Goal: Information Seeking & Learning: Learn about a topic

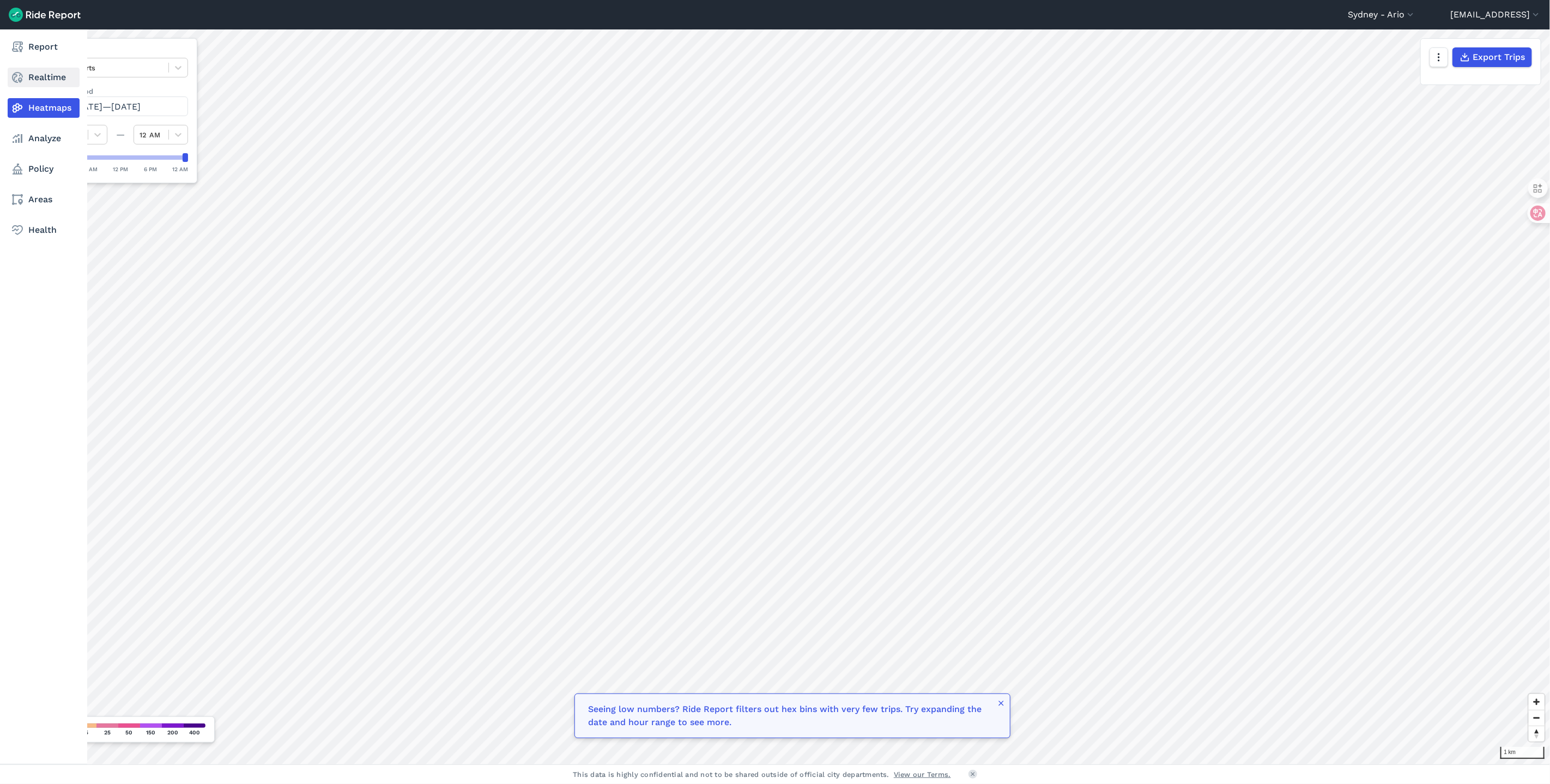
click at [46, 78] on link "Realtime" at bounding box center [44, 78] width 72 height 20
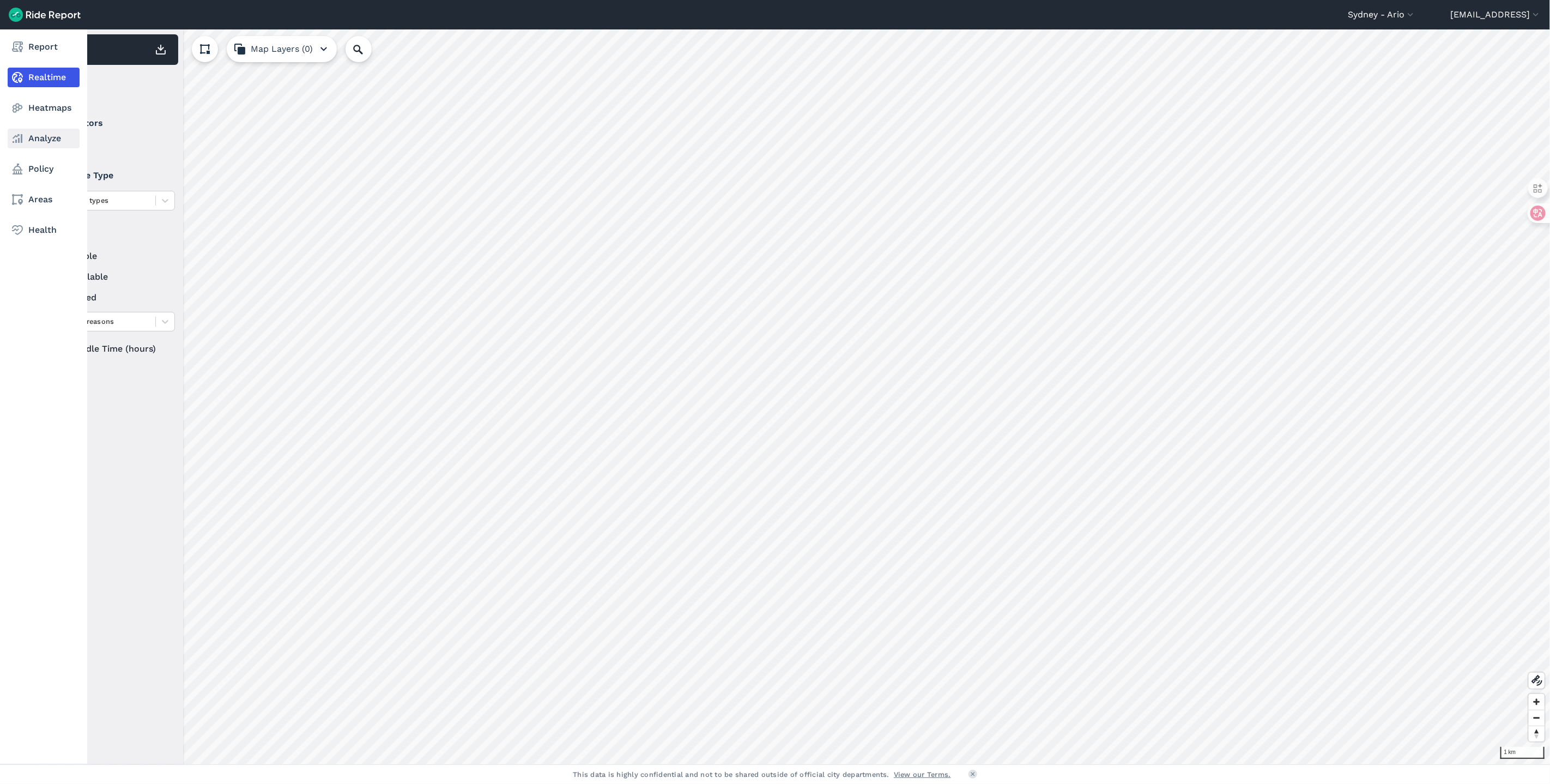
click at [27, 138] on link "Analyze" at bounding box center [44, 139] width 72 height 20
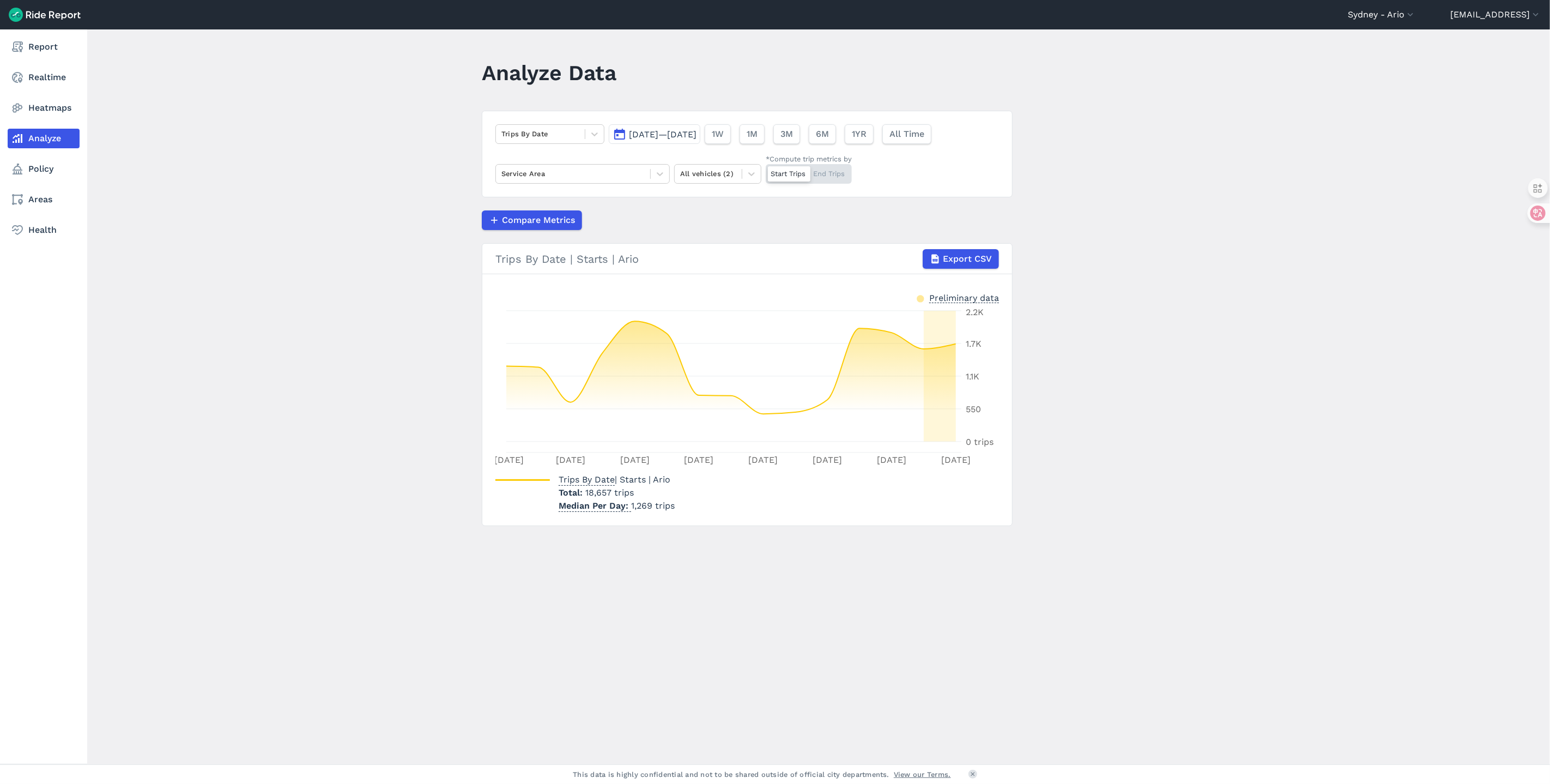
click at [39, 120] on nav "Report Realtime Heatmaps Analyze Policy Areas Health" at bounding box center [43, 138] width 87 height 218
click at [38, 107] on link "Heatmaps" at bounding box center [44, 108] width 72 height 20
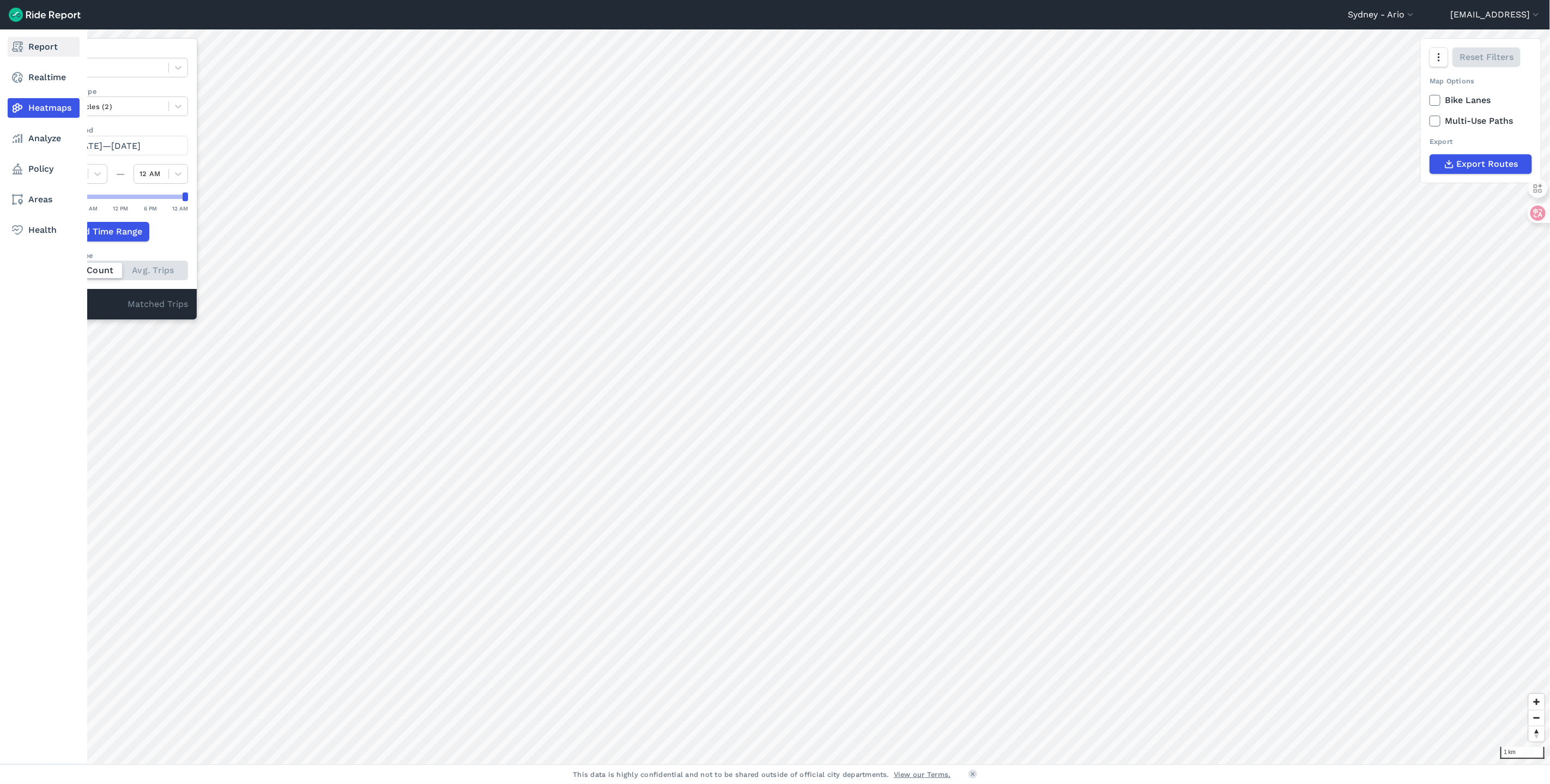
click at [21, 51] on use at bounding box center [17, 46] width 11 height 11
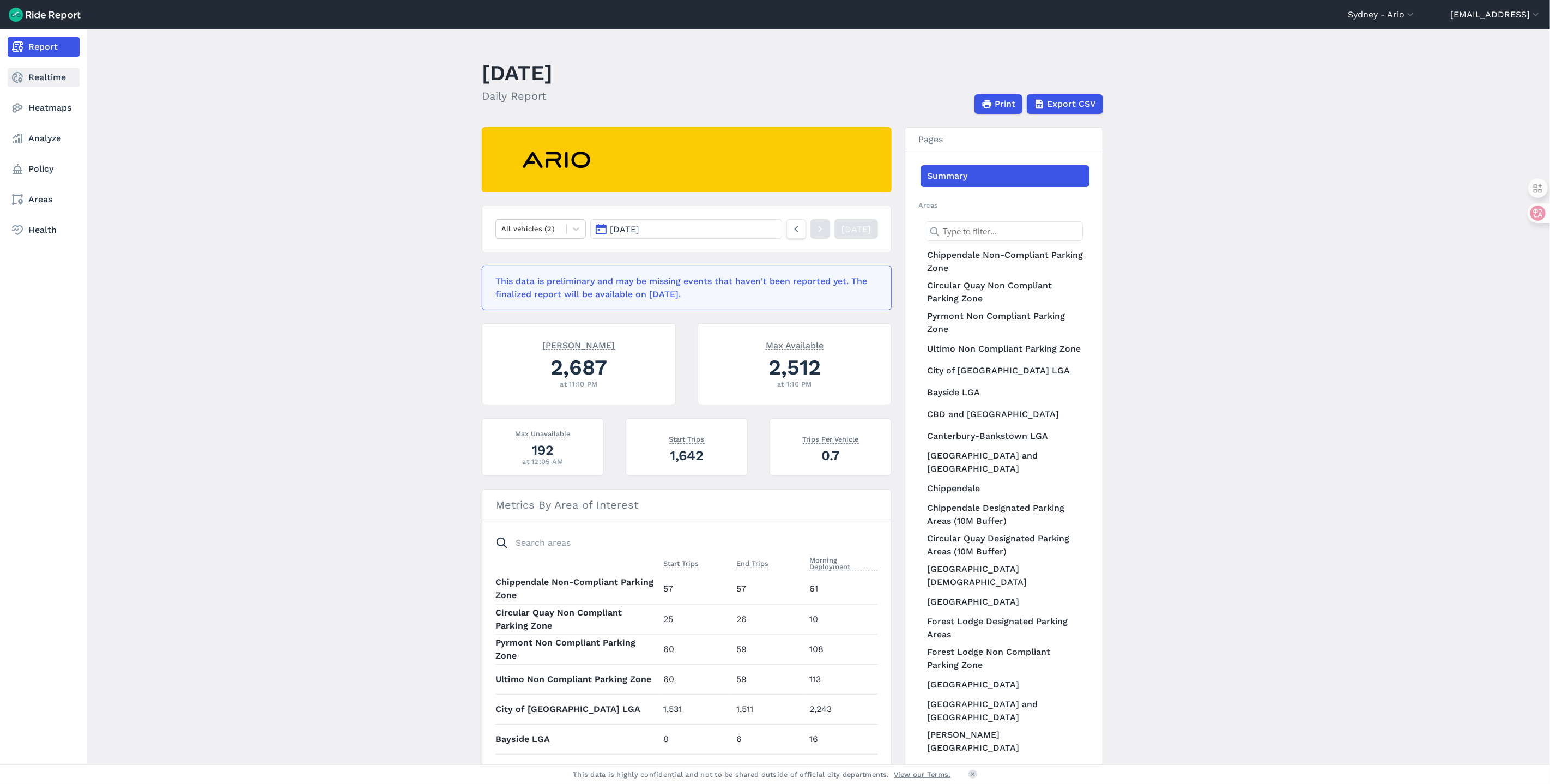
click at [58, 68] on link "Realtime" at bounding box center [44, 78] width 72 height 20
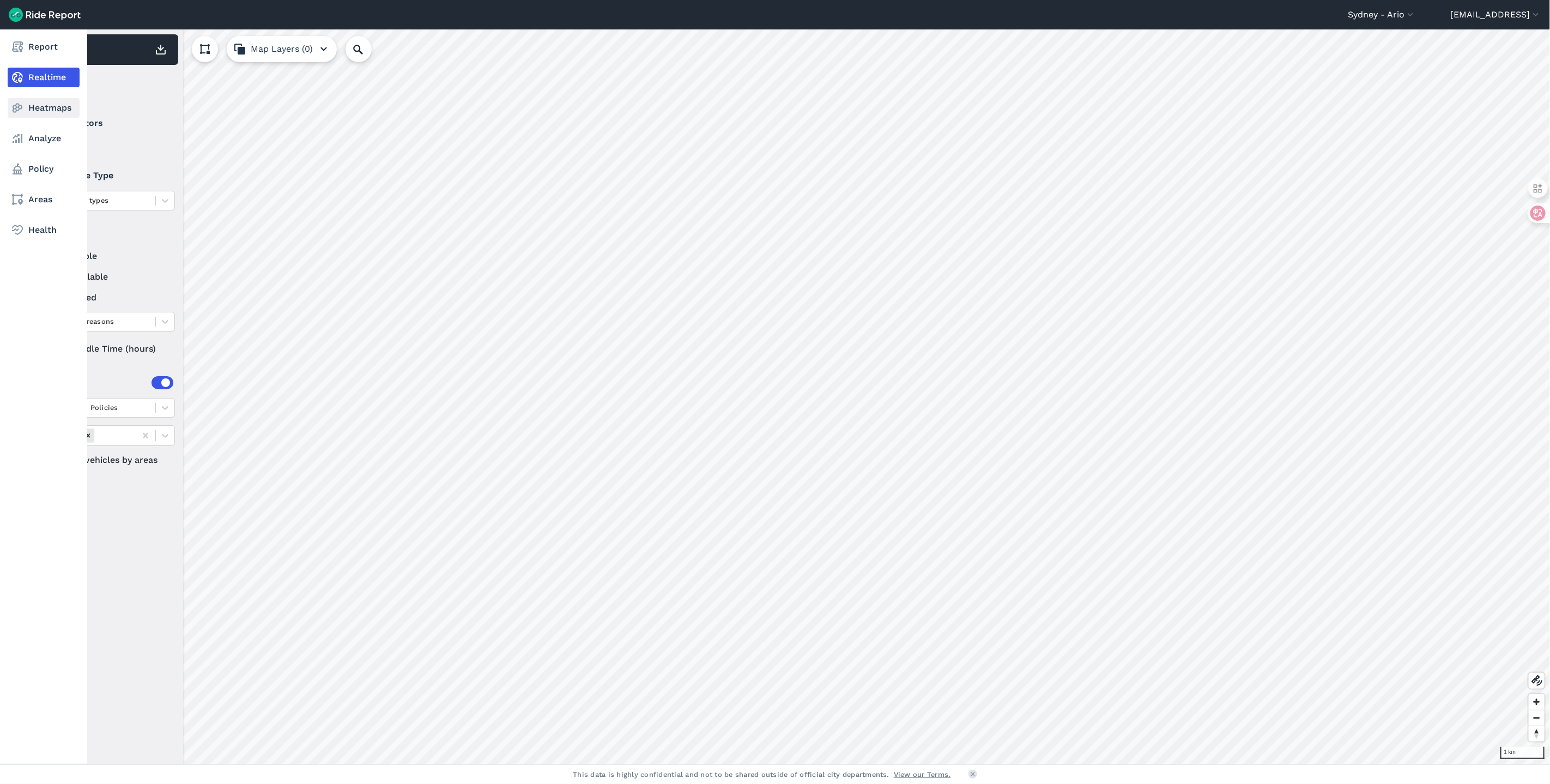
click at [24, 115] on link "Heatmaps" at bounding box center [44, 108] width 72 height 20
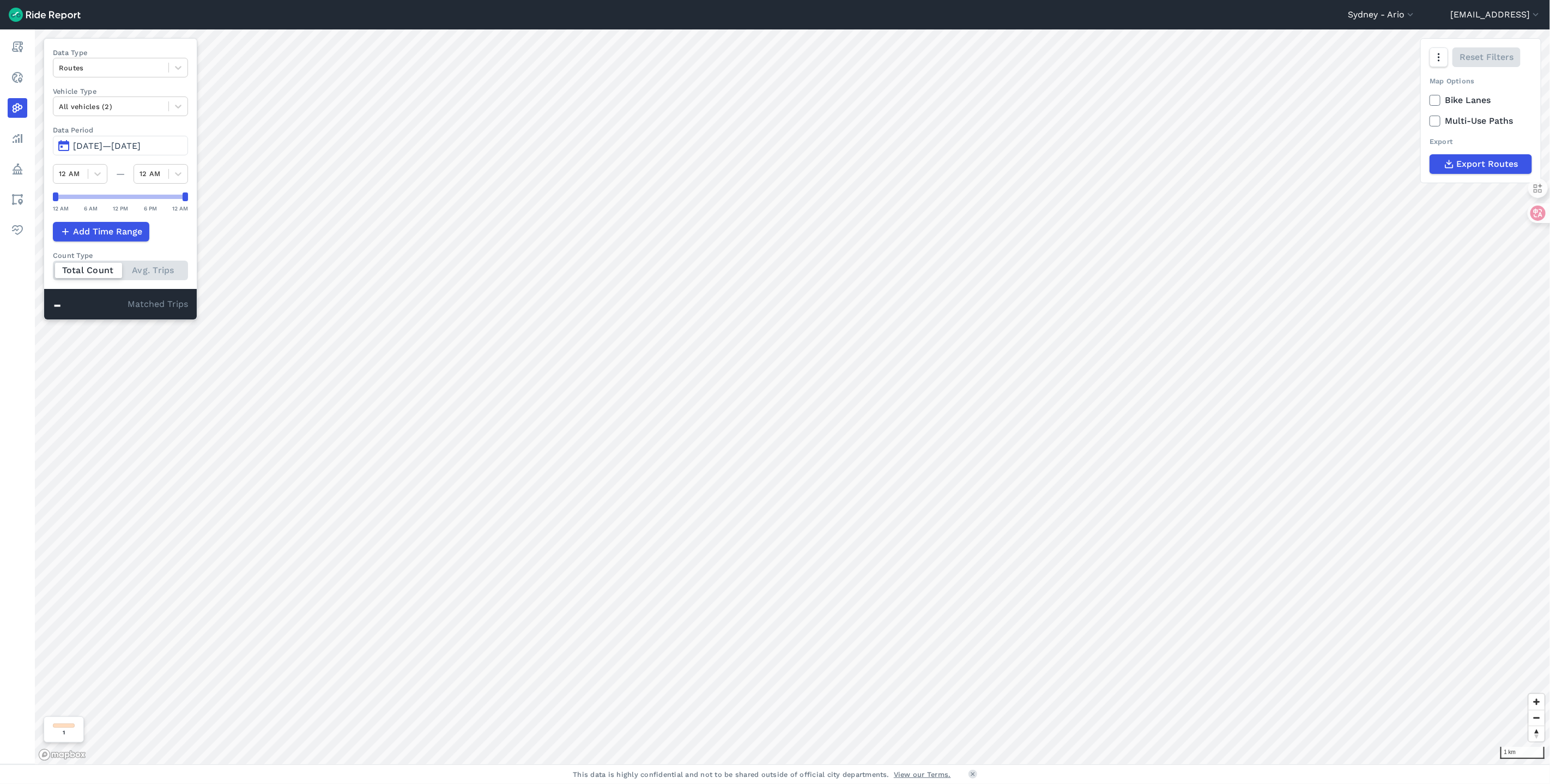
click at [111, 143] on span "[DATE]—[DATE]" at bounding box center [107, 146] width 68 height 10
click at [98, 144] on span "[DATE]—[DATE]" at bounding box center [107, 146] width 68 height 10
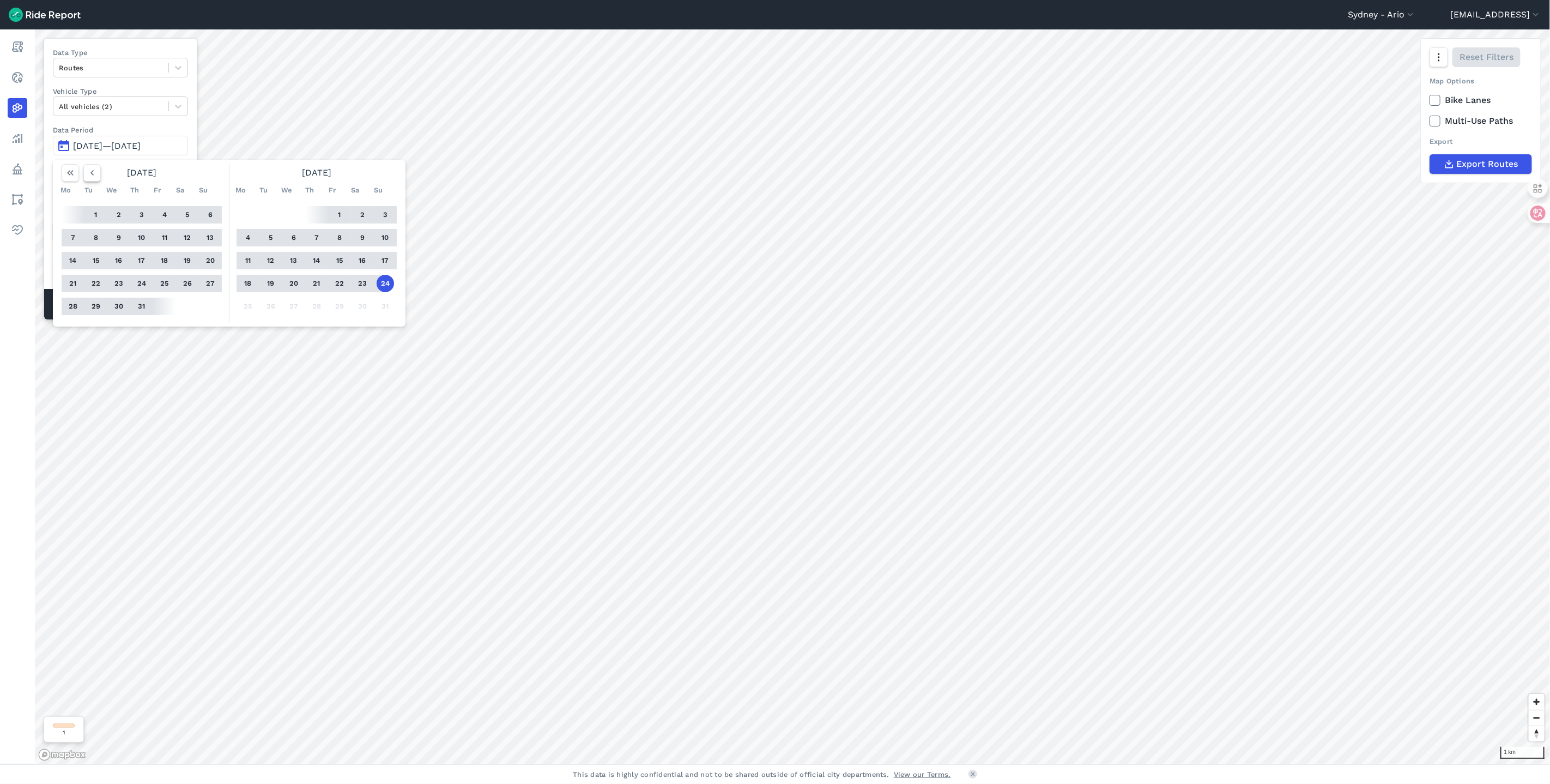
click at [92, 171] on icon "button" at bounding box center [92, 172] width 11 height 11
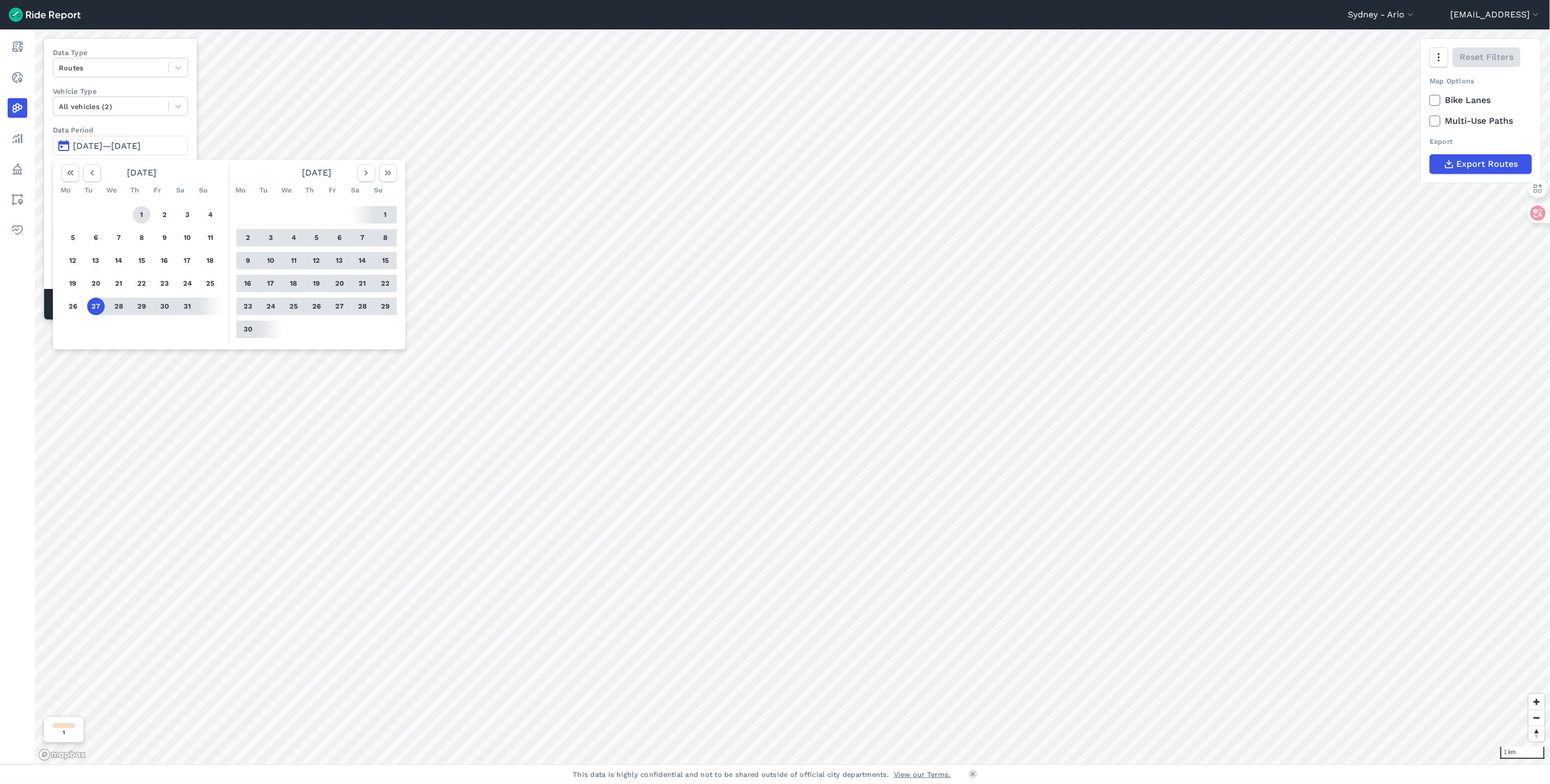
click at [142, 219] on button "1" at bounding box center [141, 214] width 17 height 17
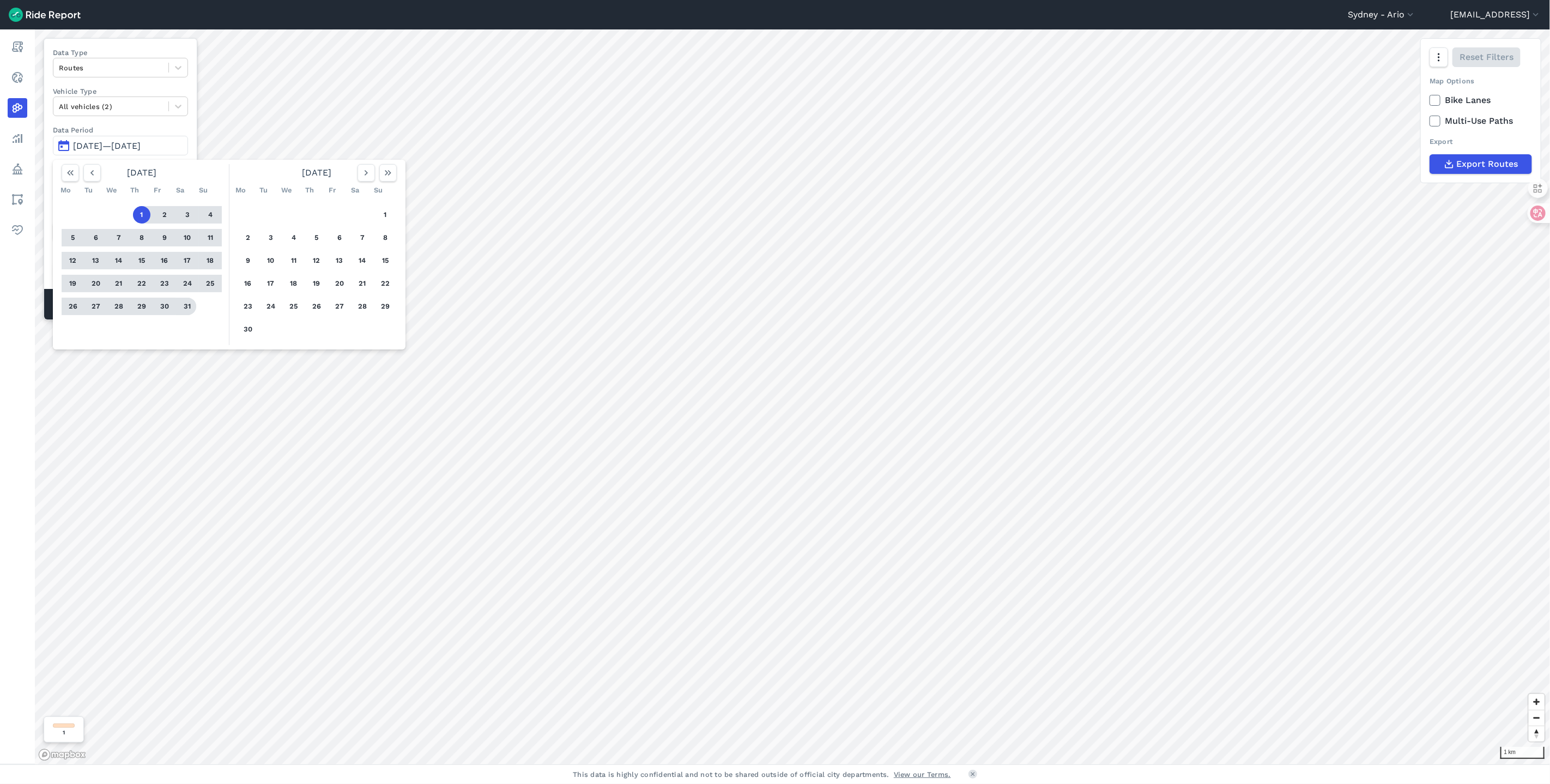
click at [192, 309] on button "31" at bounding box center [187, 306] width 17 height 17
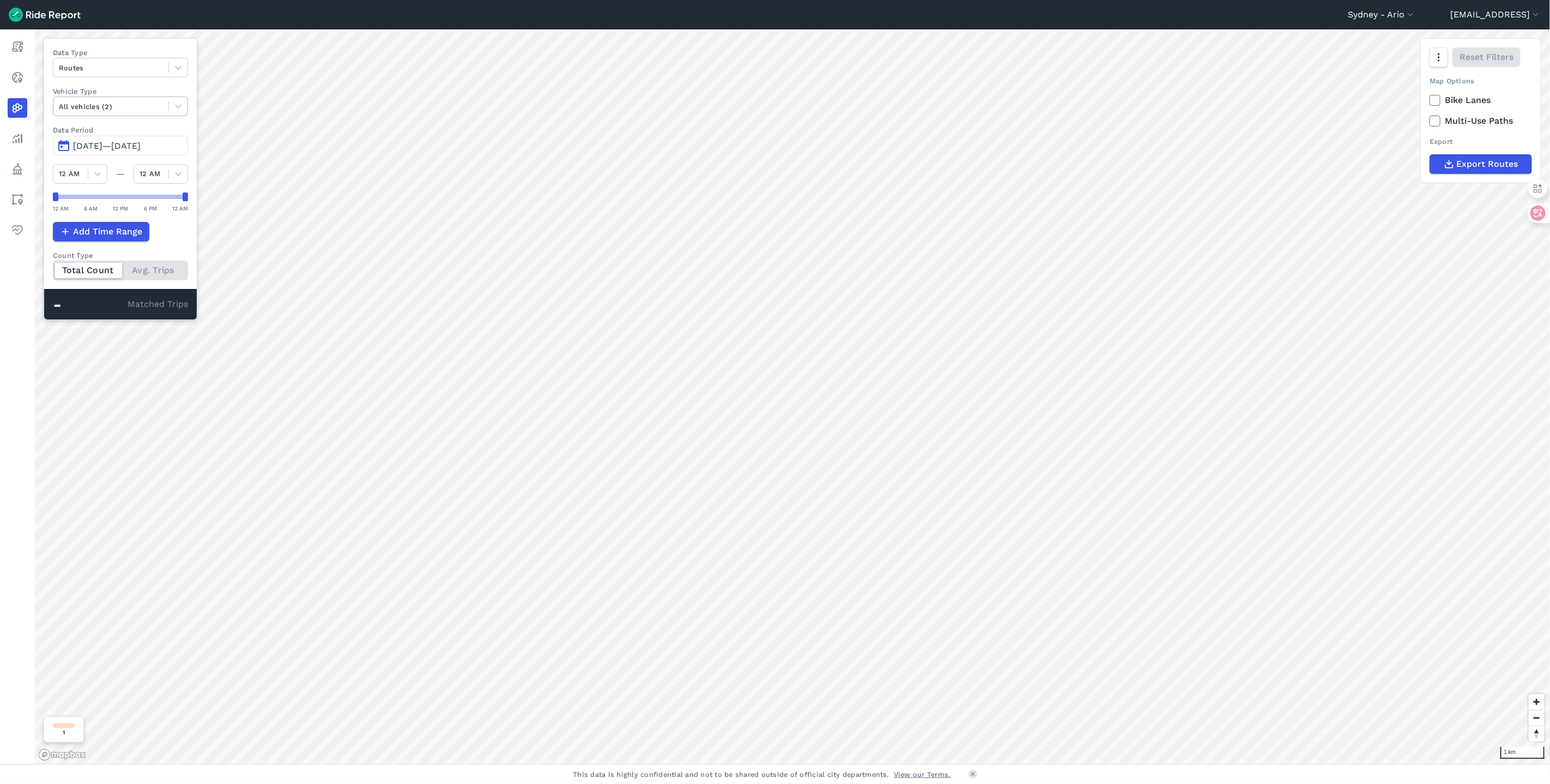
click at [144, 101] on div at bounding box center [111, 106] width 104 height 13
click at [124, 136] on div "E-Bikes" at bounding box center [120, 132] width 135 height 19
click at [1455, 99] on label "Bike Lanes" at bounding box center [1480, 100] width 102 height 13
click at [1429, 99] on input "Bike Lanes" at bounding box center [1429, 97] width 0 height 7
click at [1445, 120] on label "Multi-Use Paths" at bounding box center [1480, 120] width 102 height 13
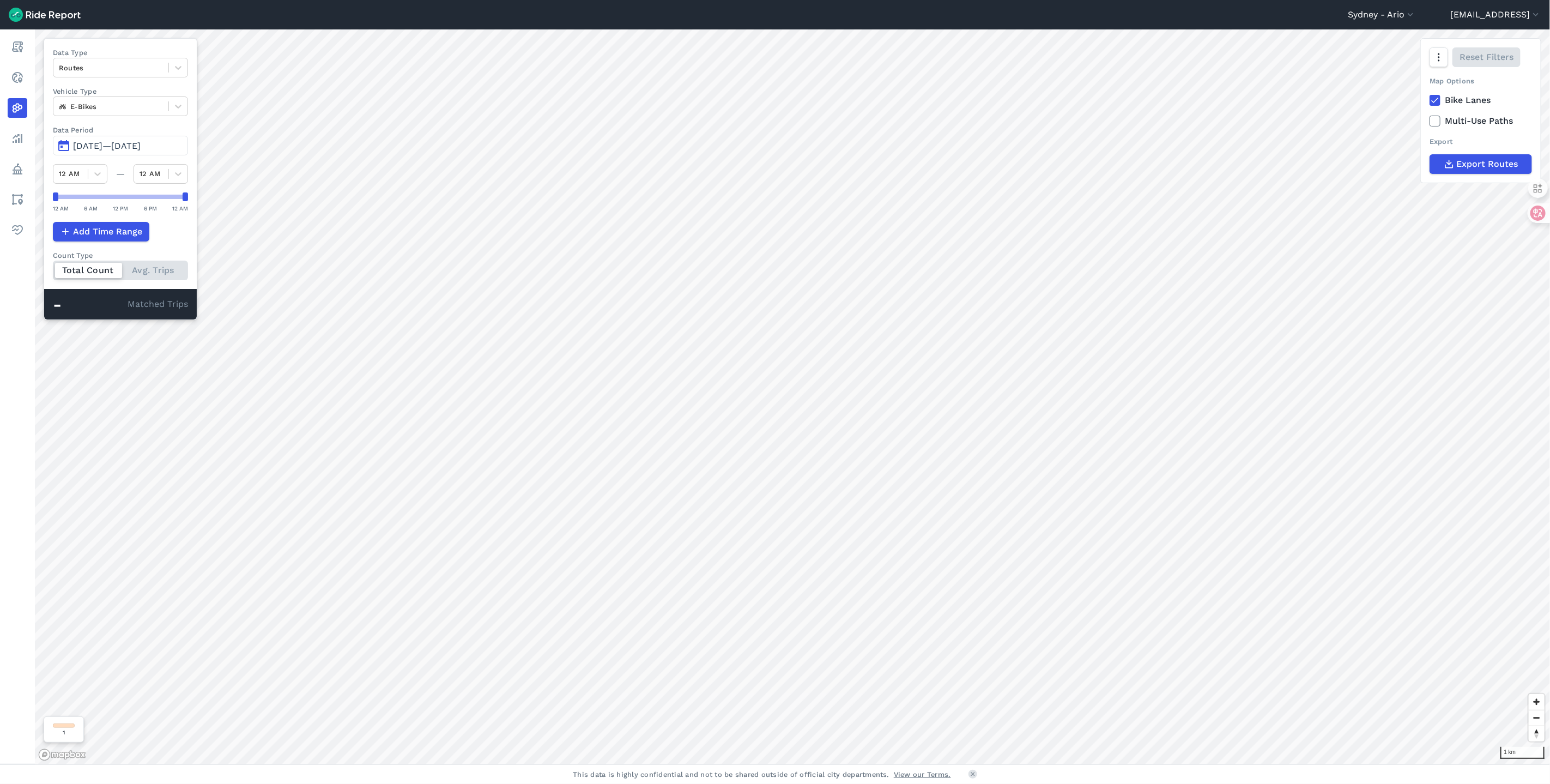
click at [1429, 120] on input "Multi-Use Paths" at bounding box center [1429, 117] width 0 height 7
click at [122, 146] on span "[DATE]—[DATE]" at bounding box center [107, 146] width 68 height 10
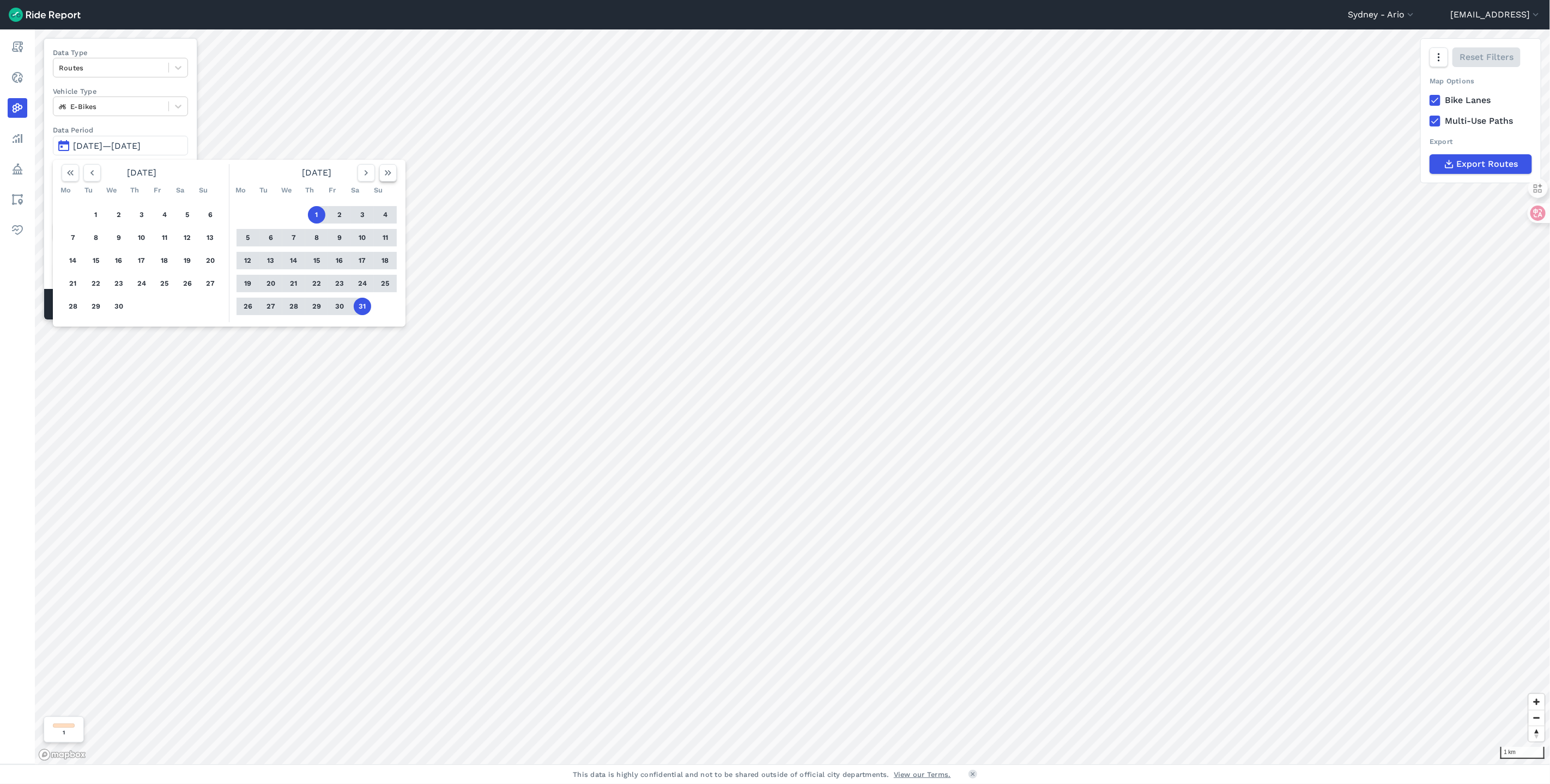
click at [387, 175] on icon "button" at bounding box center [388, 172] width 11 height 11
click at [98, 173] on button "button" at bounding box center [91, 172] width 17 height 17
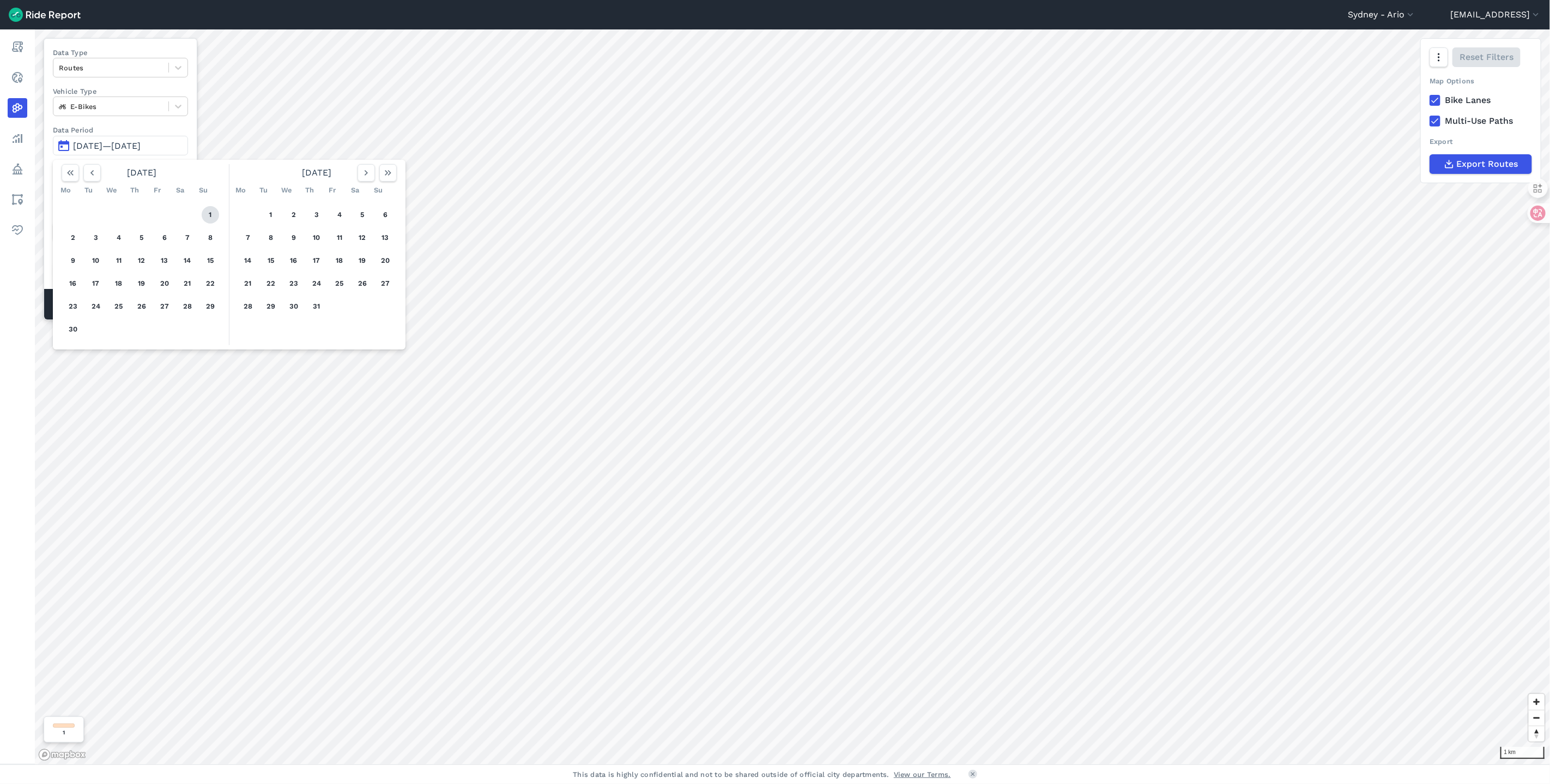
click at [204, 210] on button "1" at bounding box center [210, 214] width 17 height 17
click at [72, 323] on button "30" at bounding box center [72, 328] width 17 height 17
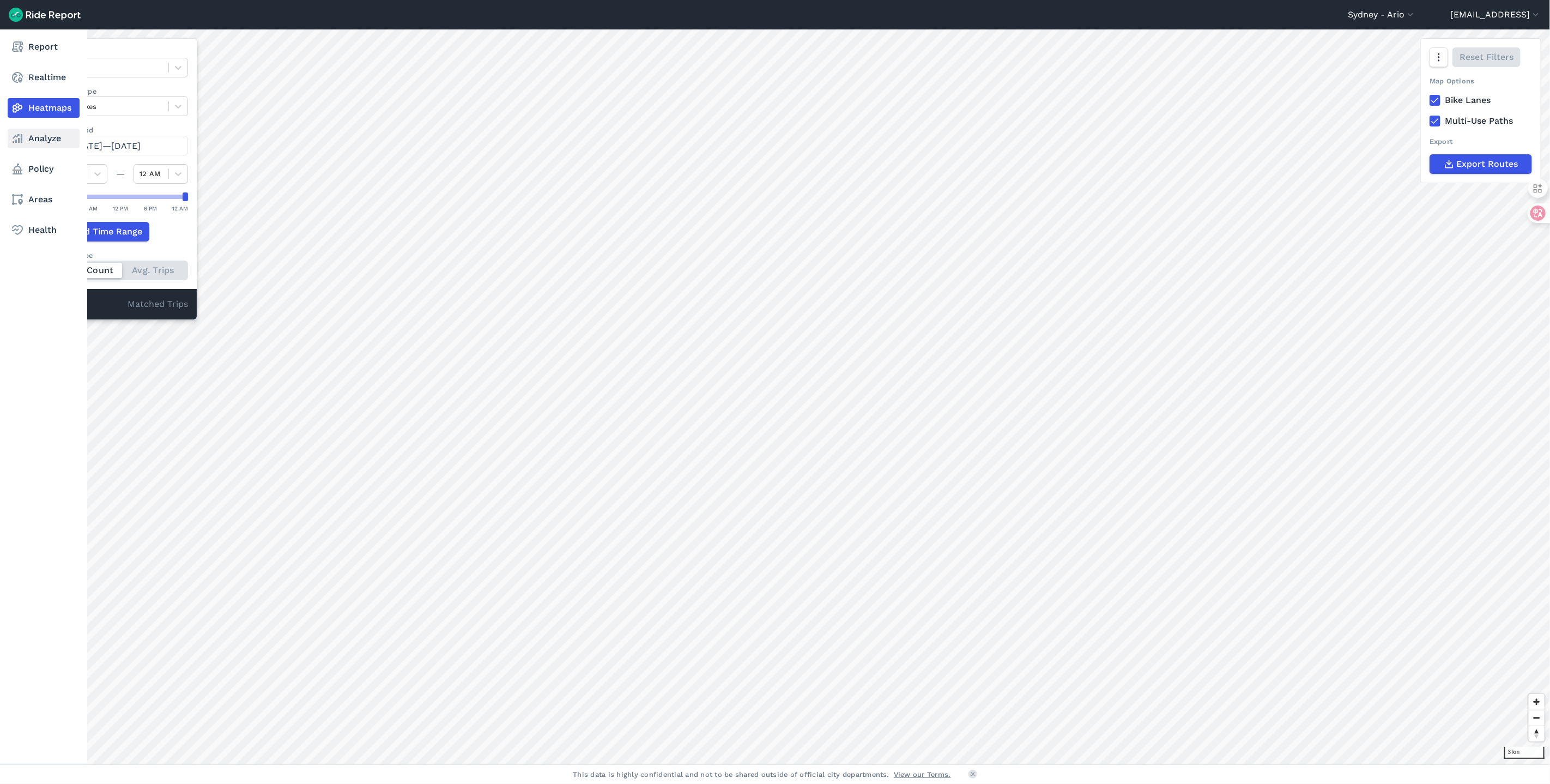
click at [23, 139] on icon at bounding box center [17, 138] width 13 height 13
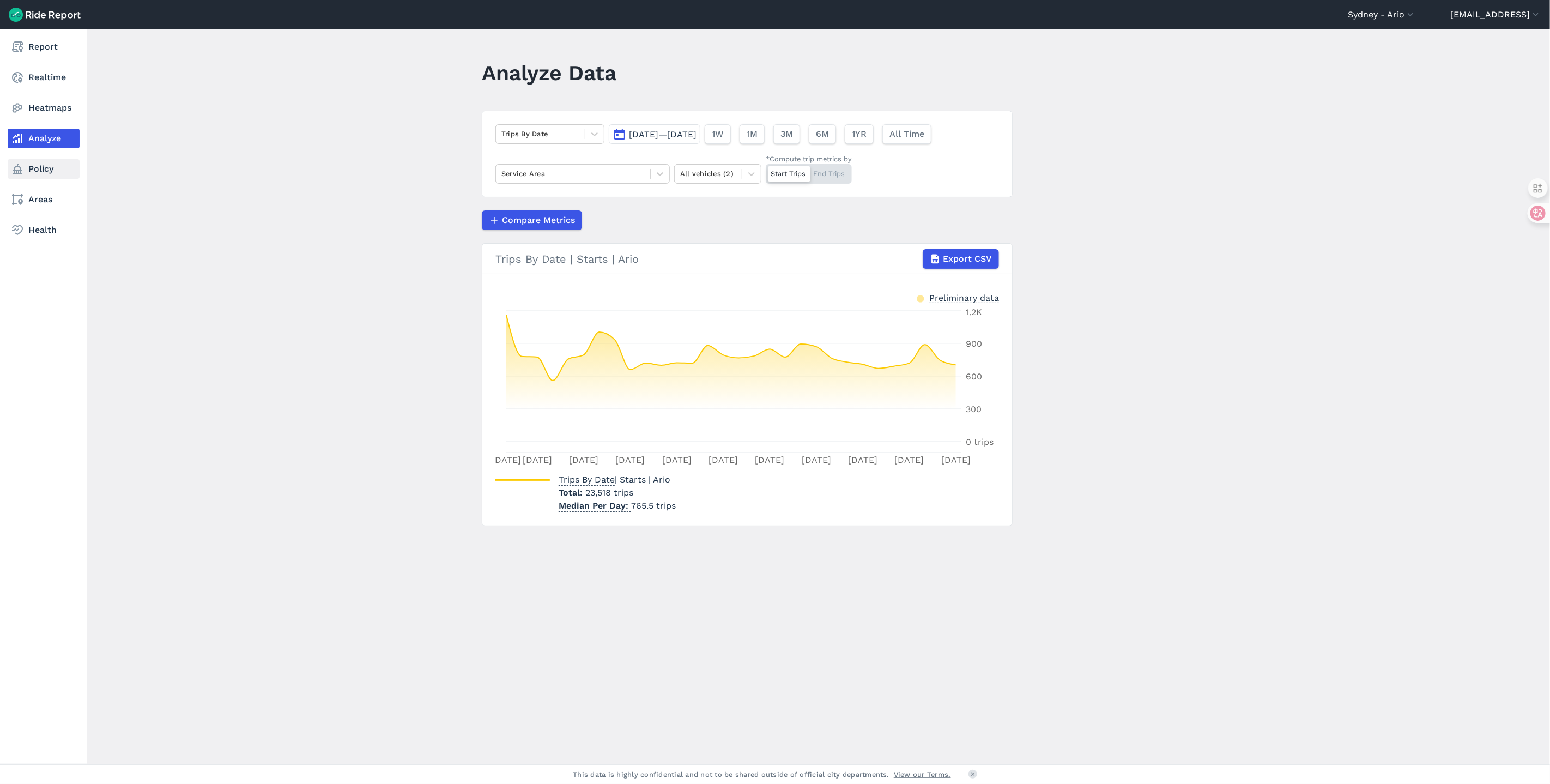
click at [27, 171] on link "Policy" at bounding box center [44, 169] width 72 height 20
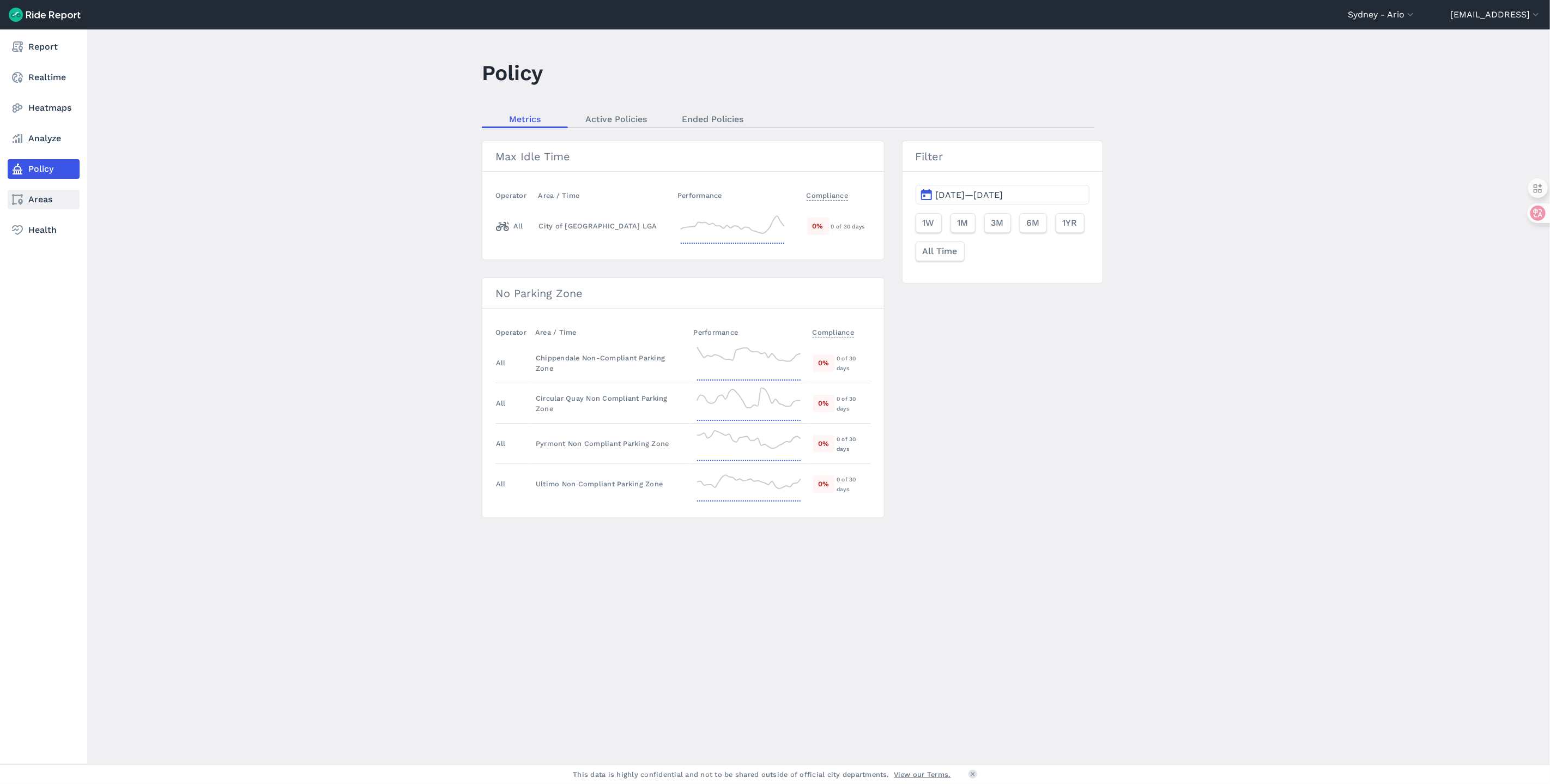
click at [40, 201] on link "Areas" at bounding box center [44, 200] width 72 height 20
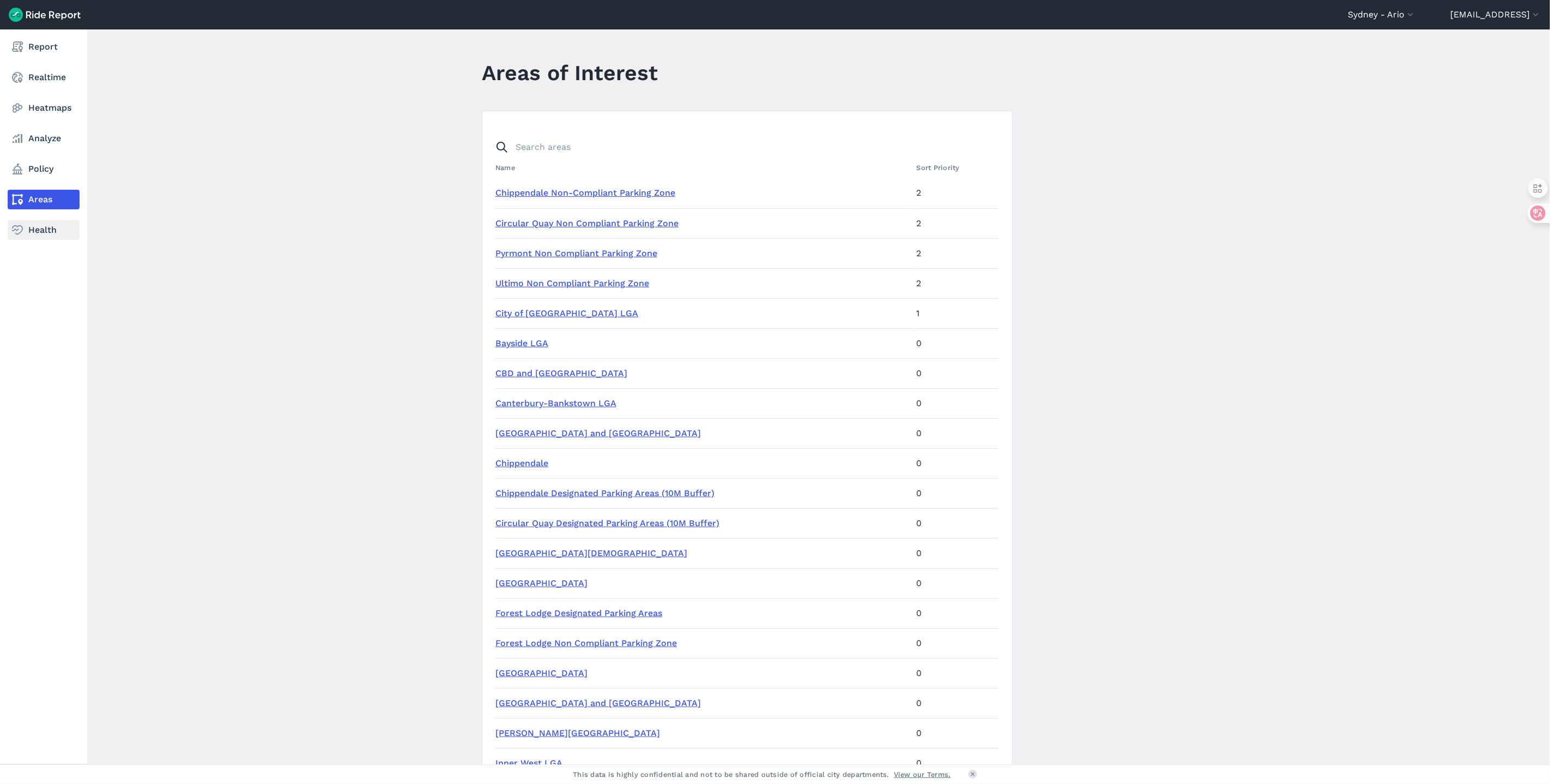
click at [47, 231] on link "Health" at bounding box center [44, 230] width 72 height 20
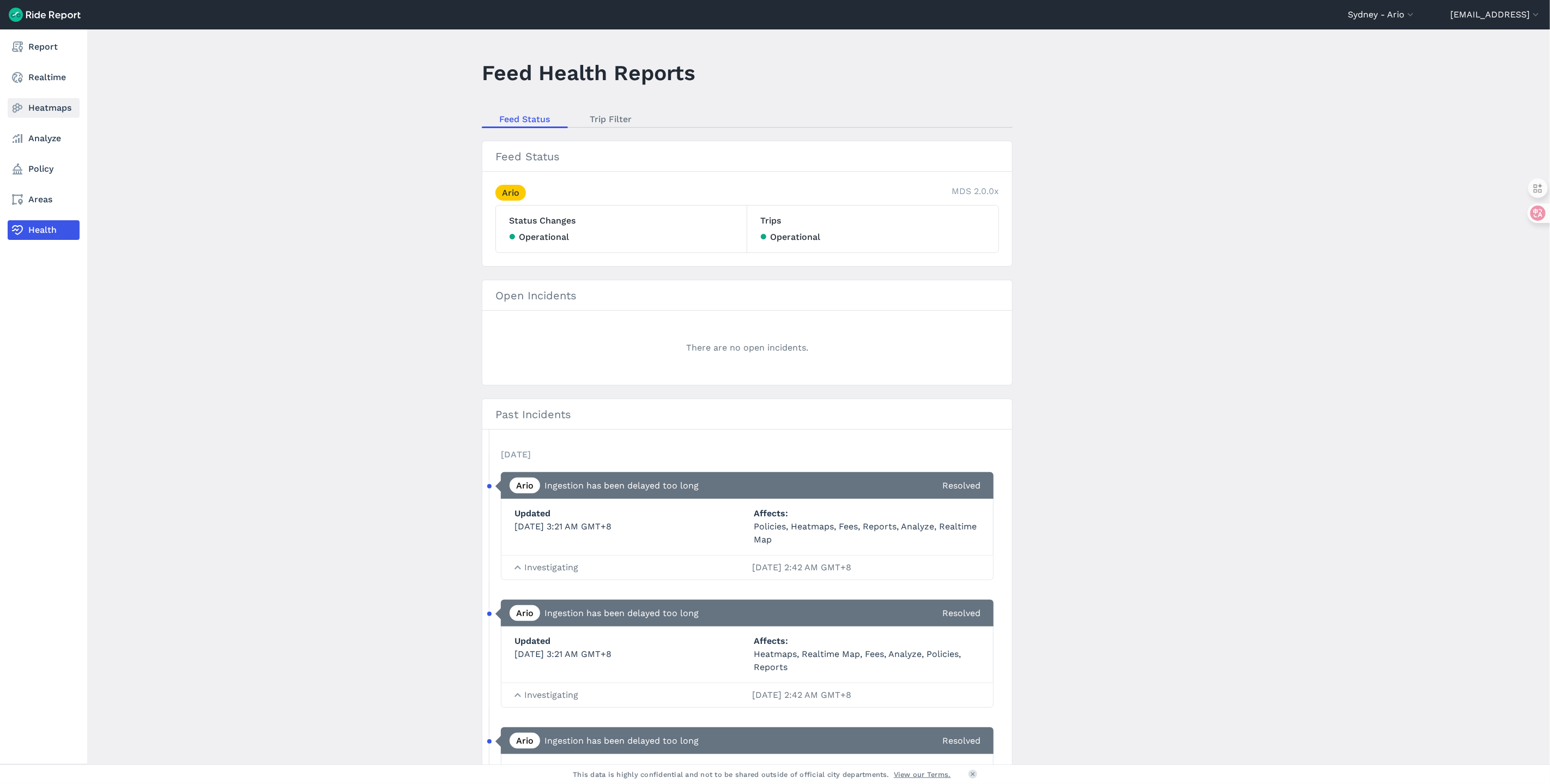
click at [53, 104] on link "Heatmaps" at bounding box center [44, 108] width 72 height 20
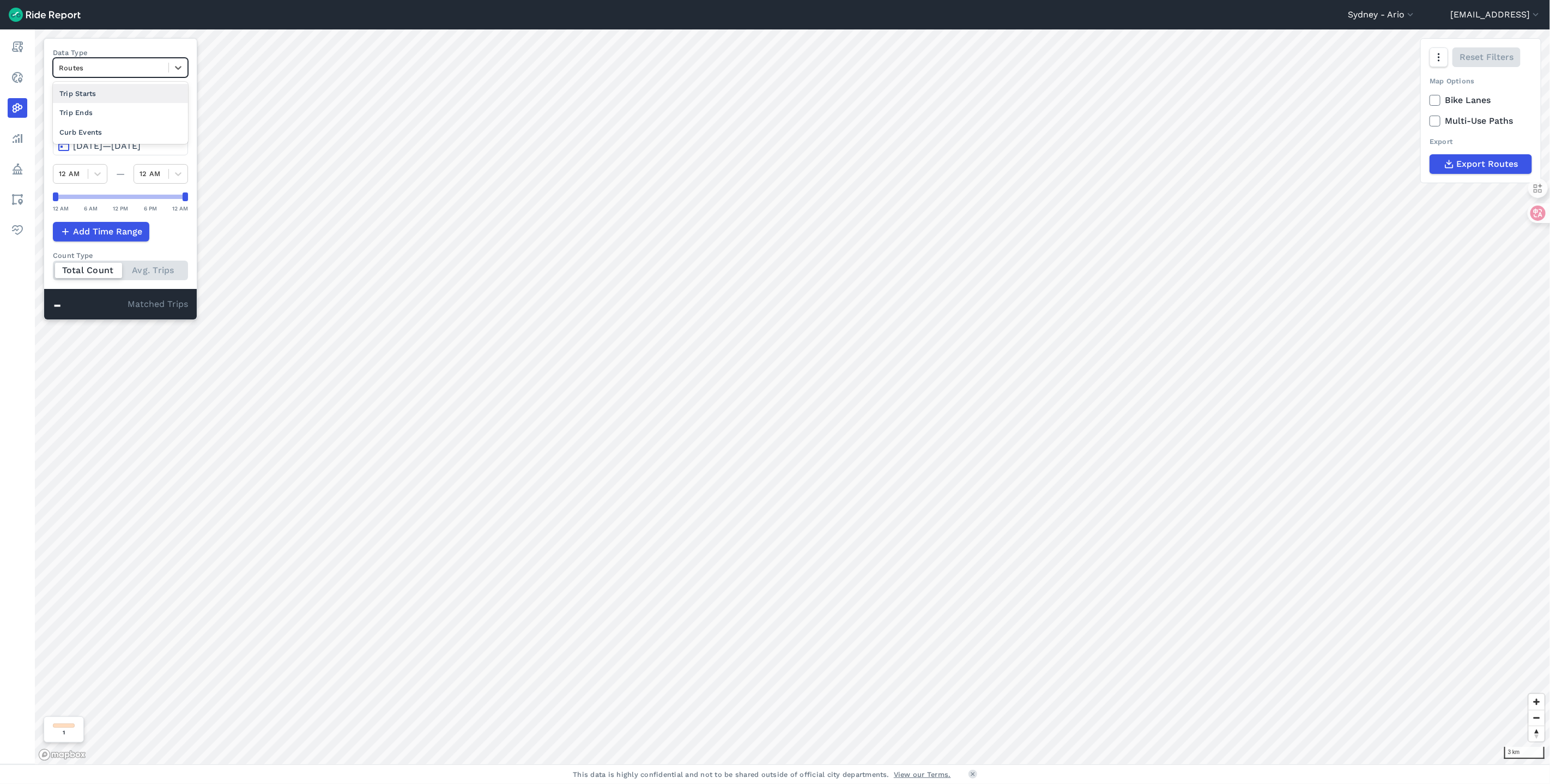
click at [122, 74] on div "Routes" at bounding box center [110, 67] width 115 height 17
click at [105, 129] on div "Curb Events" at bounding box center [120, 132] width 135 height 19
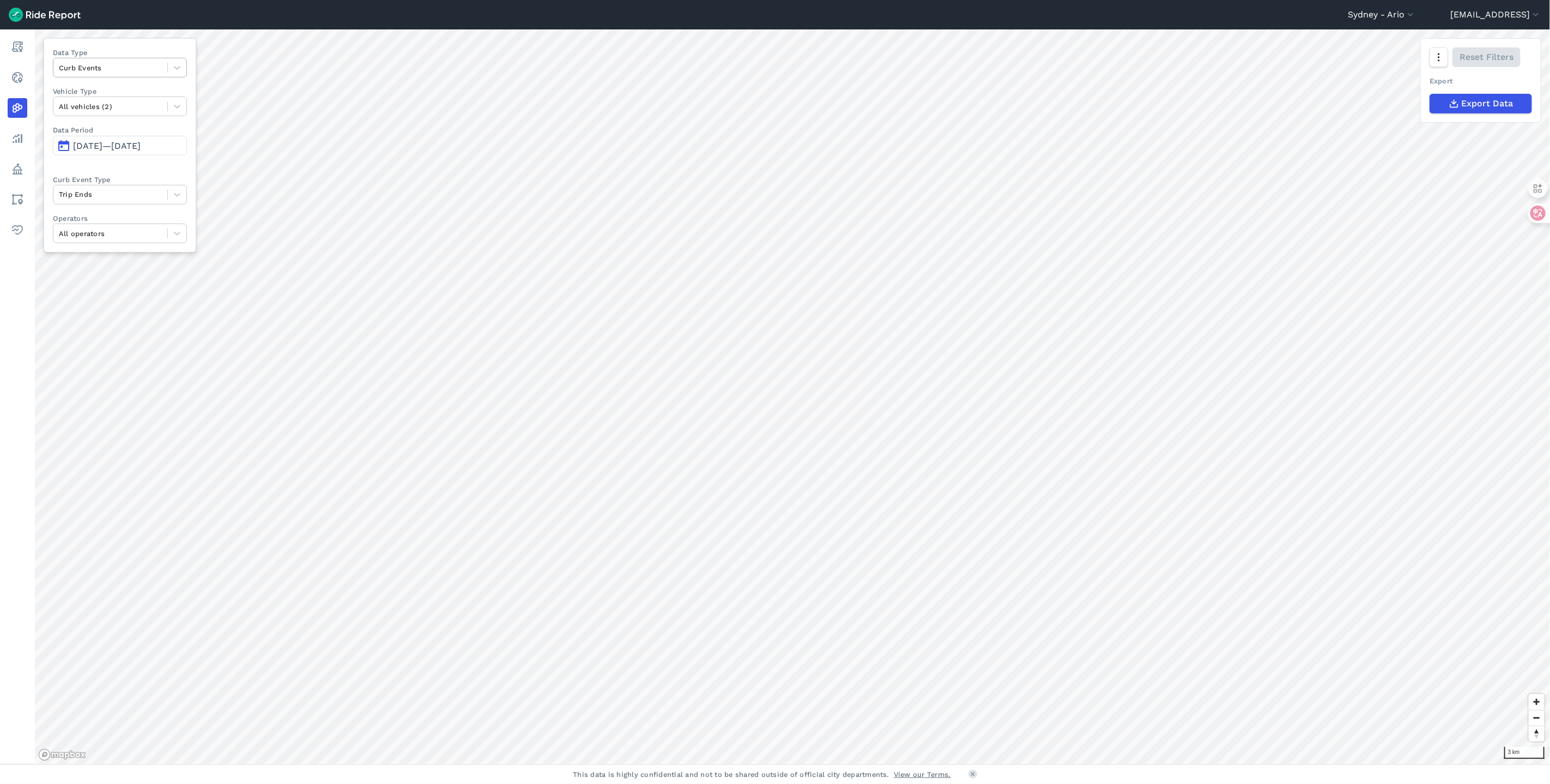
click at [111, 72] on div at bounding box center [110, 68] width 103 height 13
click at [107, 92] on div "Trip Starts" at bounding box center [120, 93] width 134 height 19
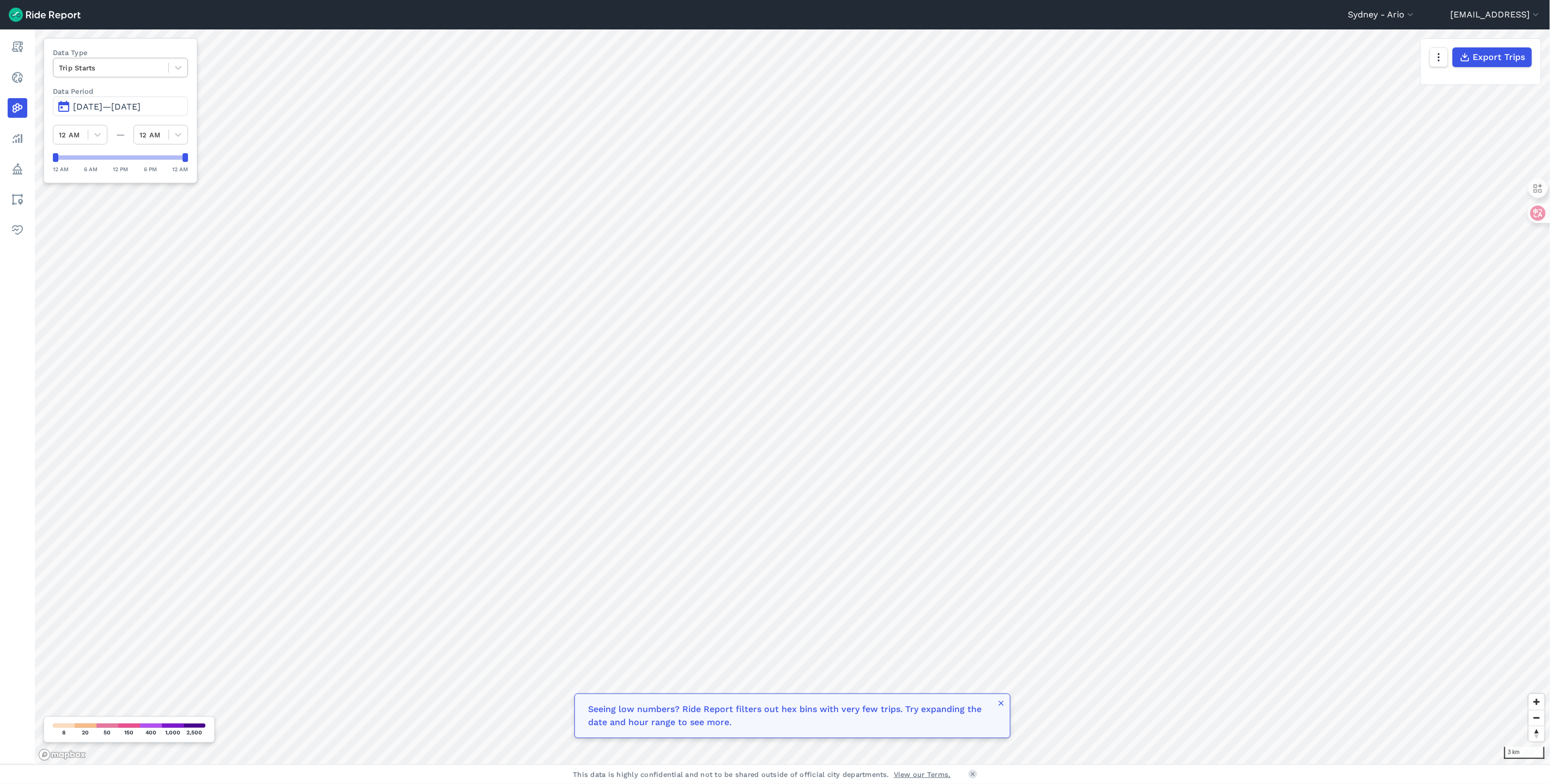
click at [101, 69] on div at bounding box center [111, 68] width 104 height 13
click at [107, 111] on div "Routes" at bounding box center [120, 112] width 135 height 19
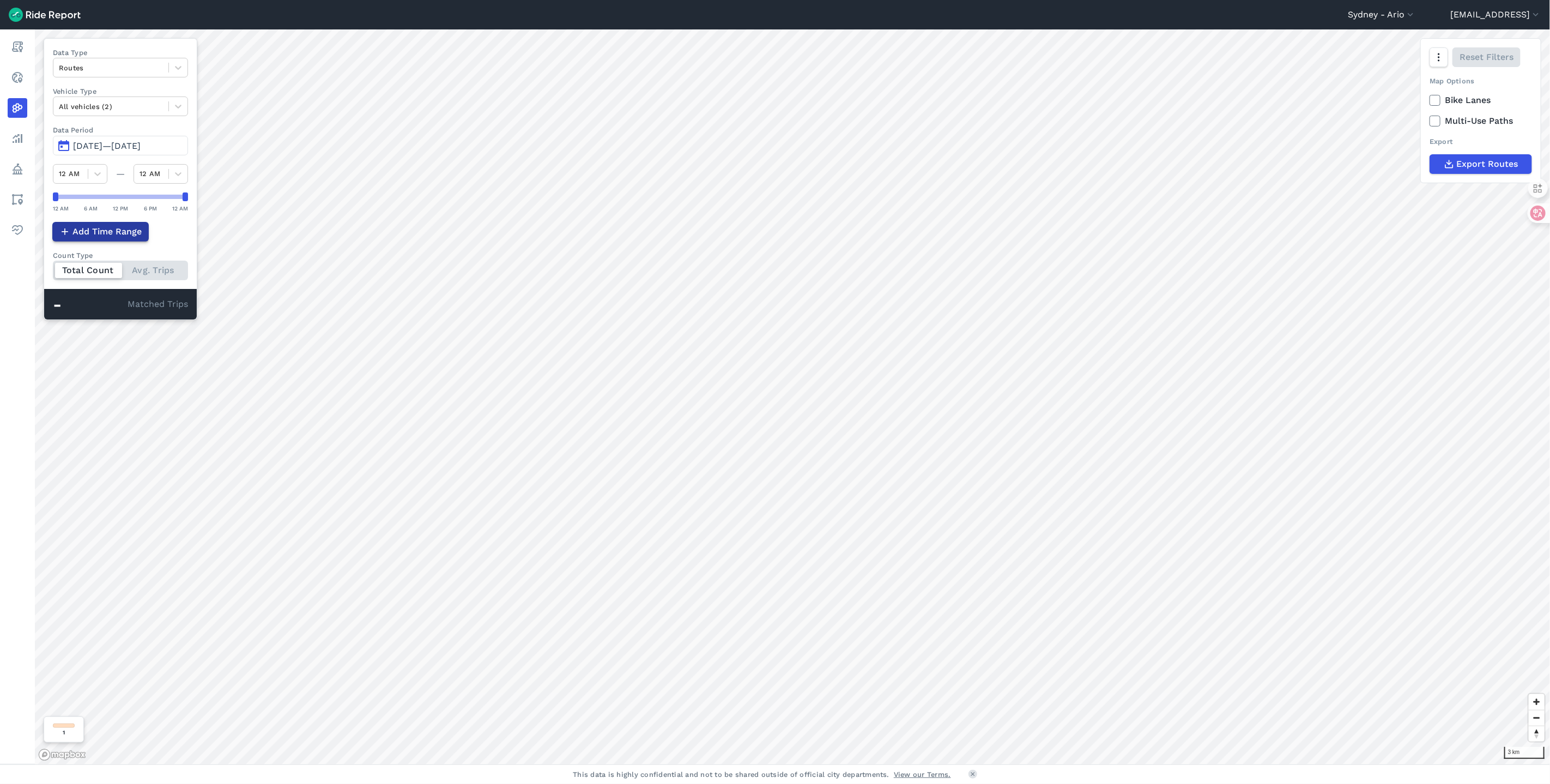
click at [112, 234] on span "Add Time Range" at bounding box center [106, 231] width 69 height 13
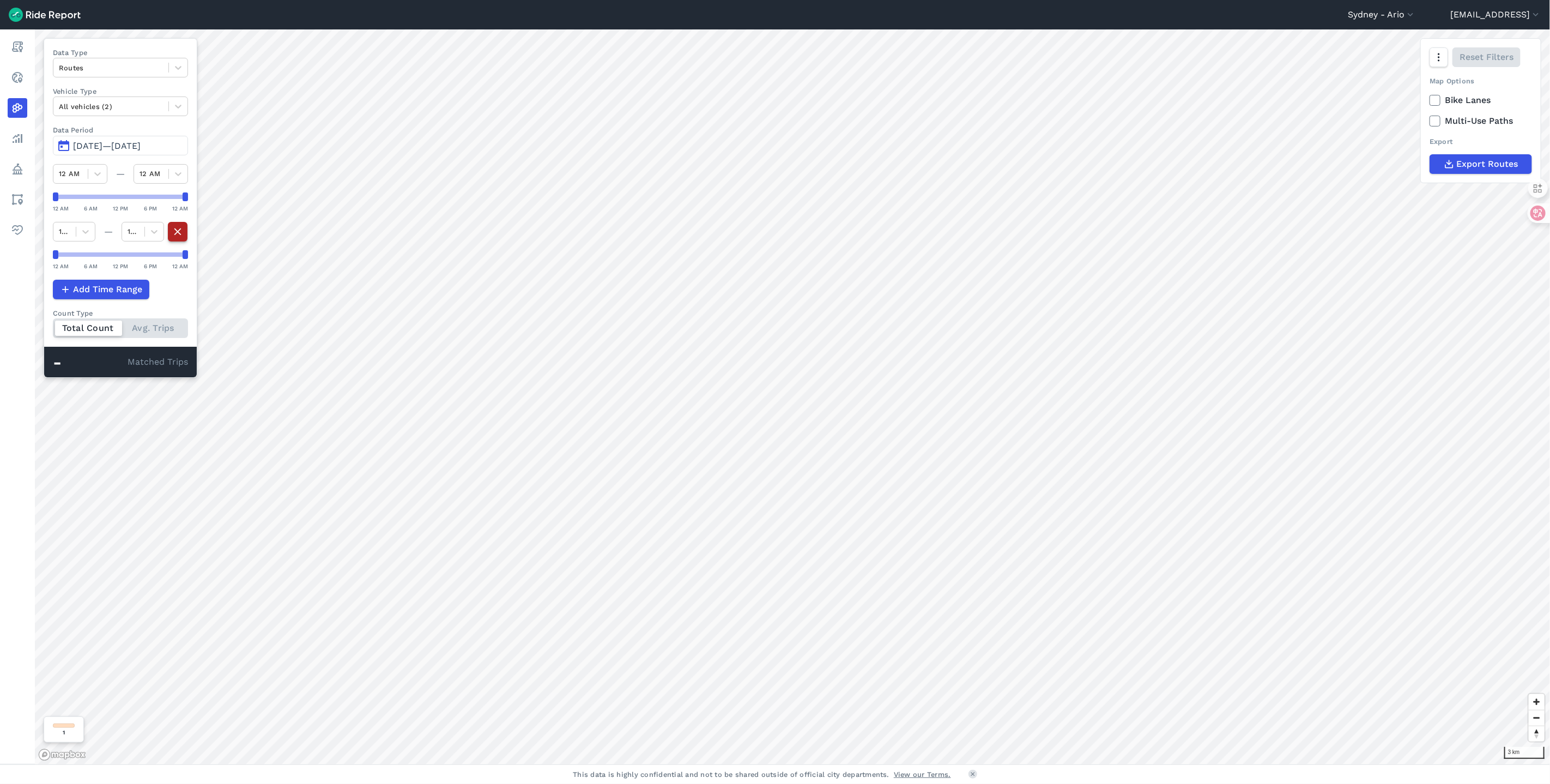
click at [176, 233] on icon "button" at bounding box center [178, 231] width 12 height 15
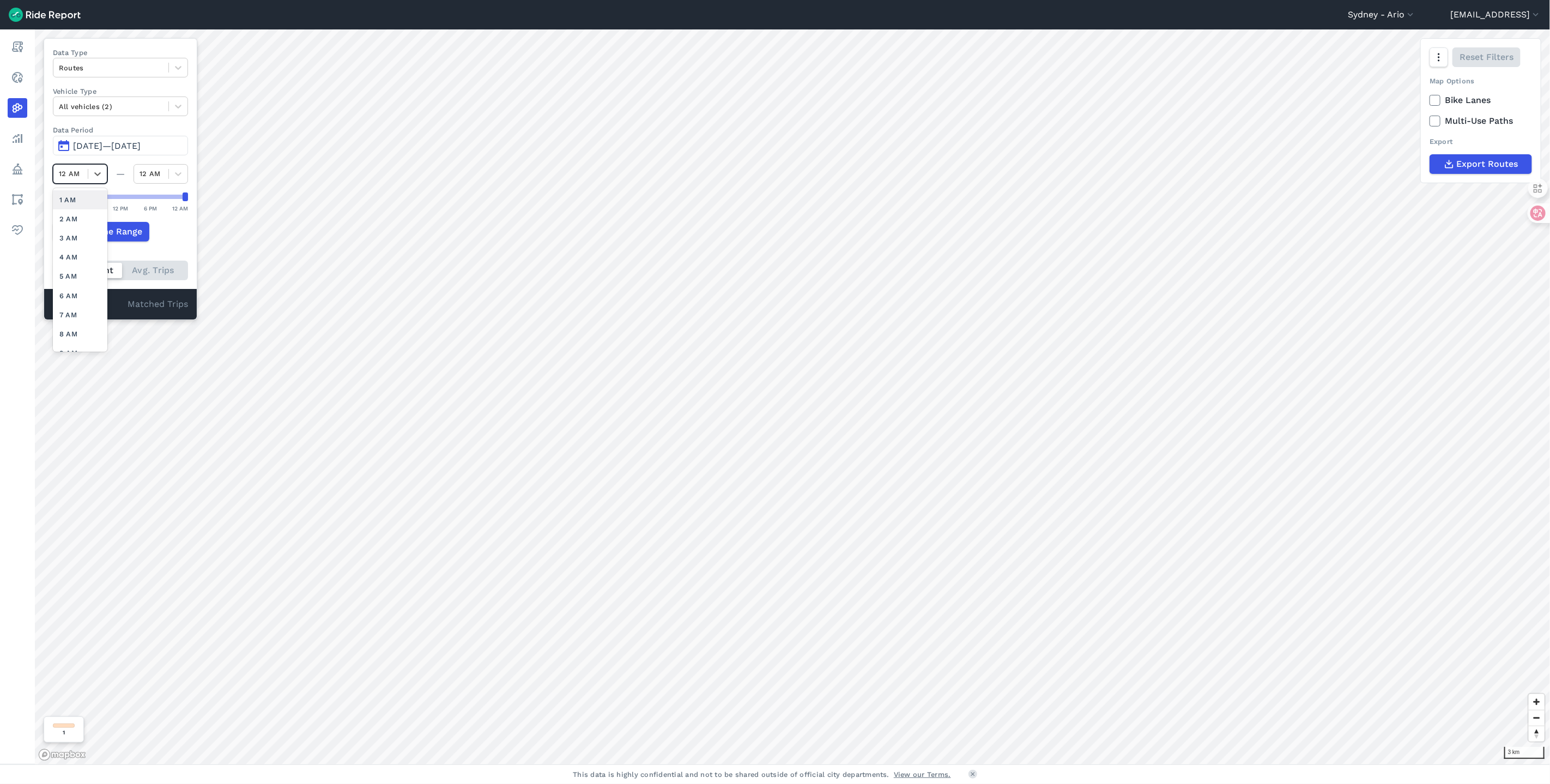
click at [66, 172] on div at bounding box center [70, 173] width 23 height 13
click at [118, 141] on span "[DATE]—[DATE]" at bounding box center [107, 146] width 68 height 10
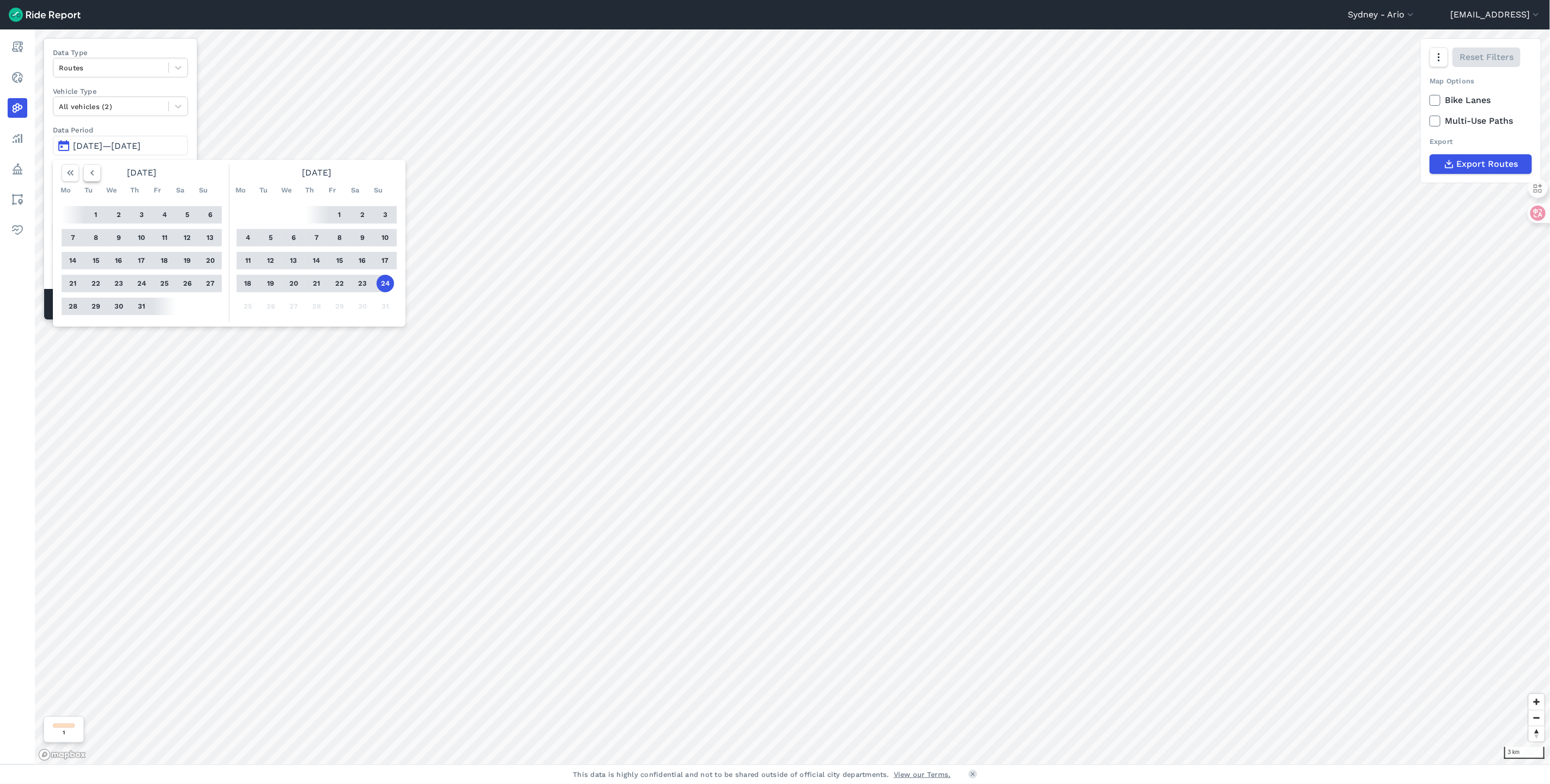
click at [95, 174] on icon "button" at bounding box center [92, 172] width 11 height 11
click at [76, 329] on button "30" at bounding box center [72, 328] width 17 height 17
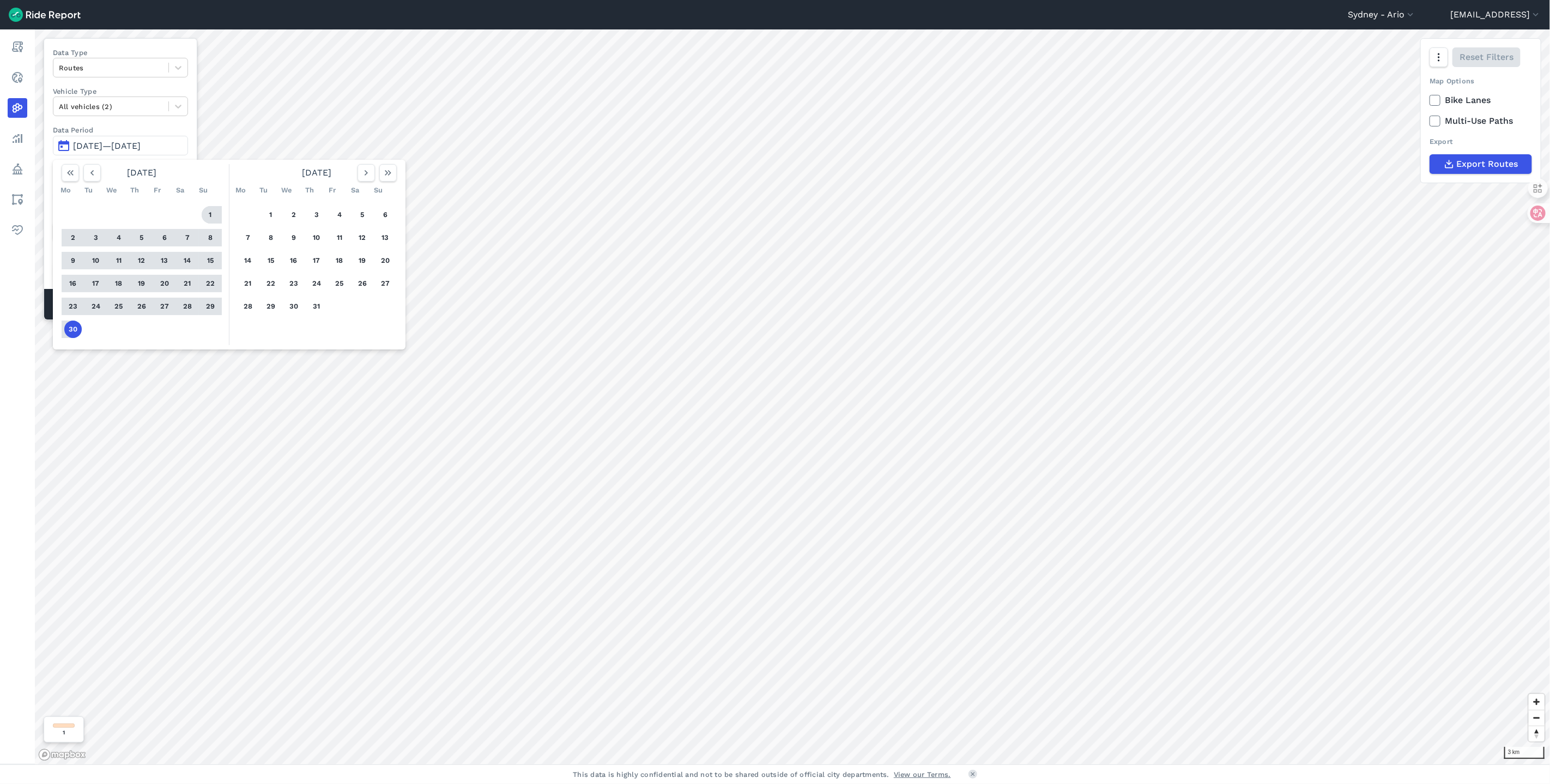
click at [210, 216] on button "1" at bounding box center [210, 214] width 17 height 17
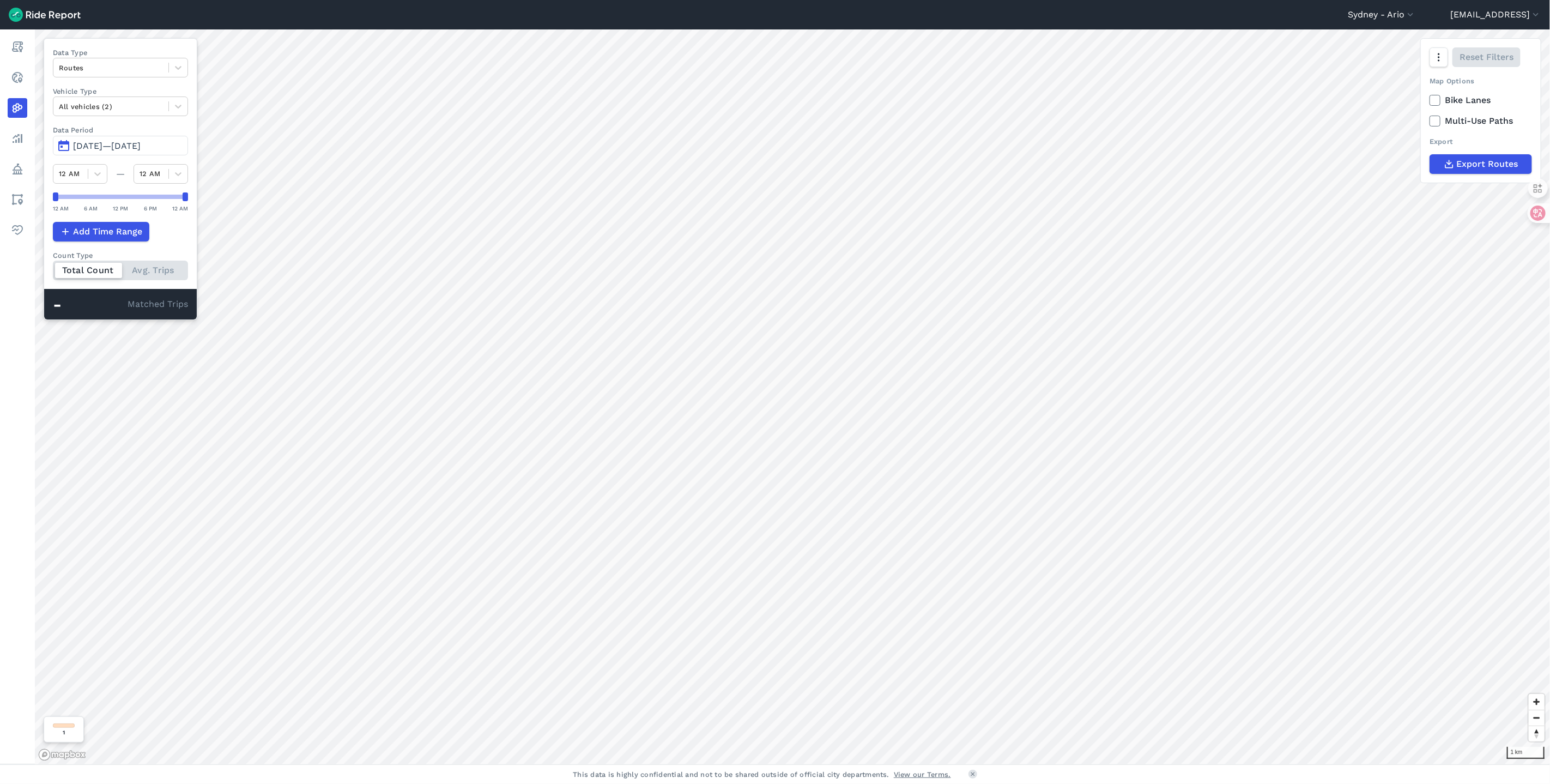
click at [139, 148] on span "[DATE]—[DATE]" at bounding box center [107, 146] width 68 height 10
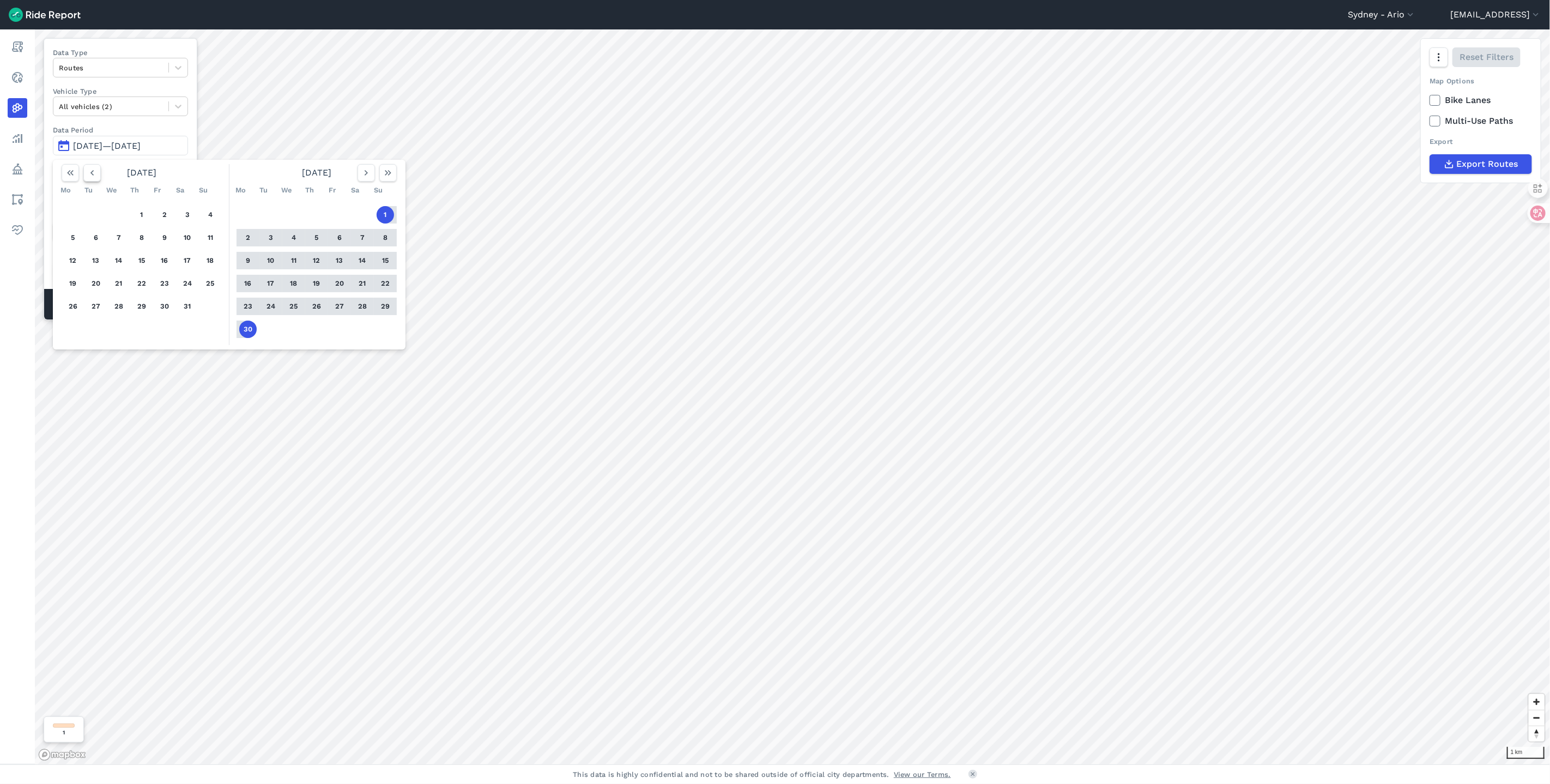
click at [95, 172] on icon "button" at bounding box center [92, 172] width 11 height 11
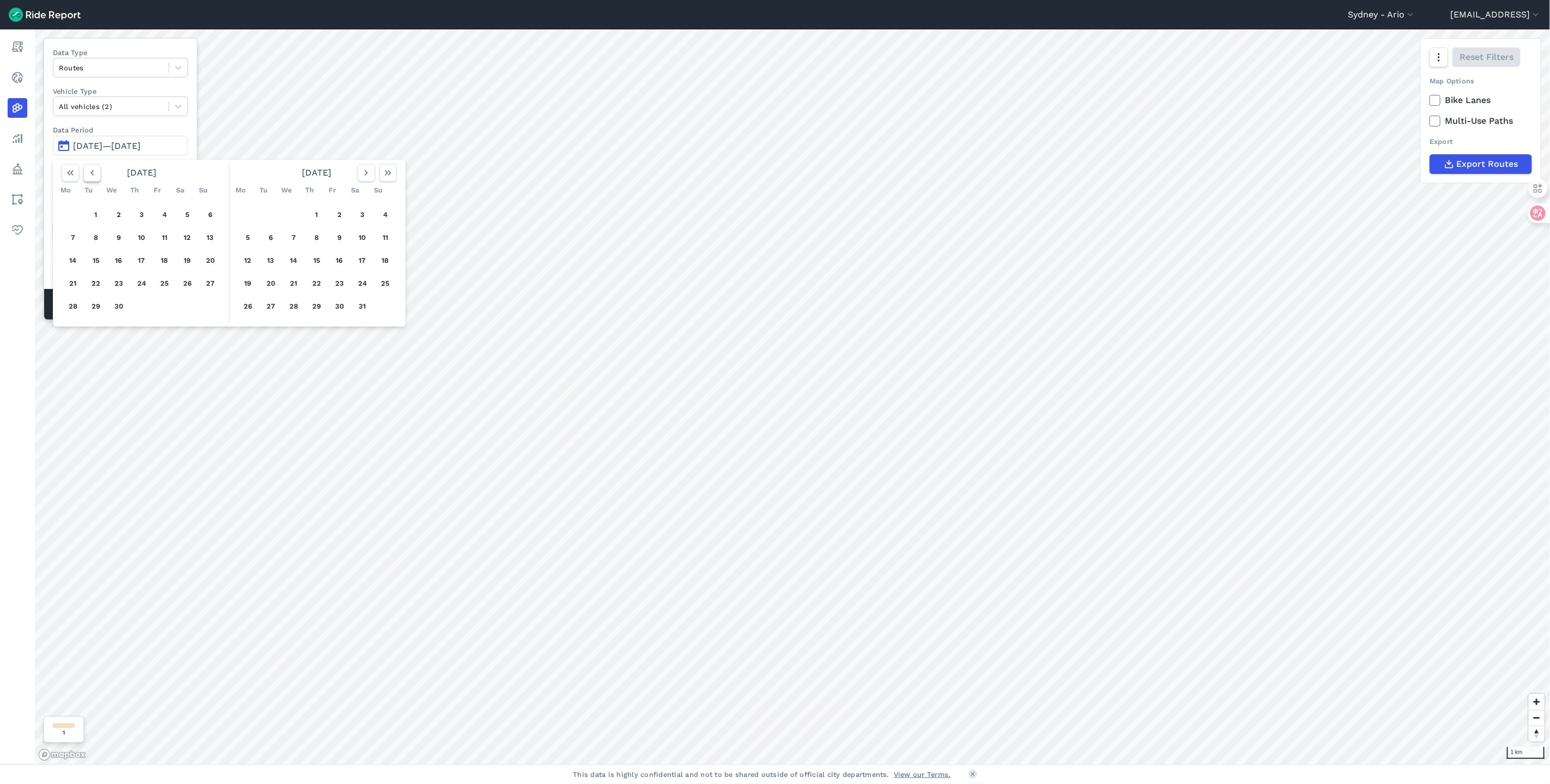
click at [91, 169] on icon "button" at bounding box center [92, 172] width 11 height 11
click at [178, 204] on div "1 2 3 4 5 6 7 8 9 10 11 12 13 14 15 16 17 18 19 20 21 22 23 24 25 26 27 28 29 3…" at bounding box center [141, 272] width 169 height 146
click at [182, 211] on button "1" at bounding box center [187, 214] width 17 height 17
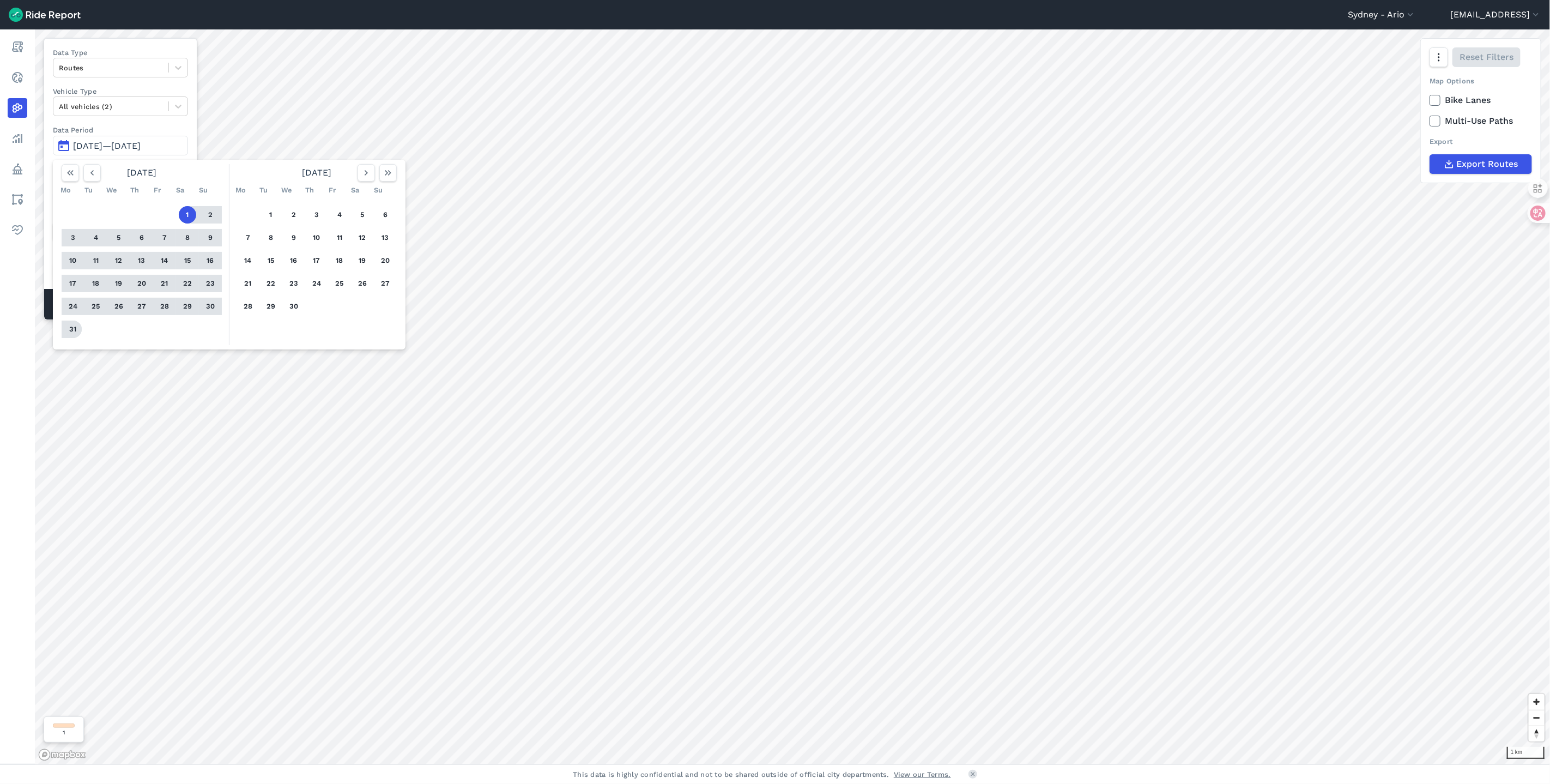
click at [74, 325] on button "31" at bounding box center [72, 328] width 17 height 17
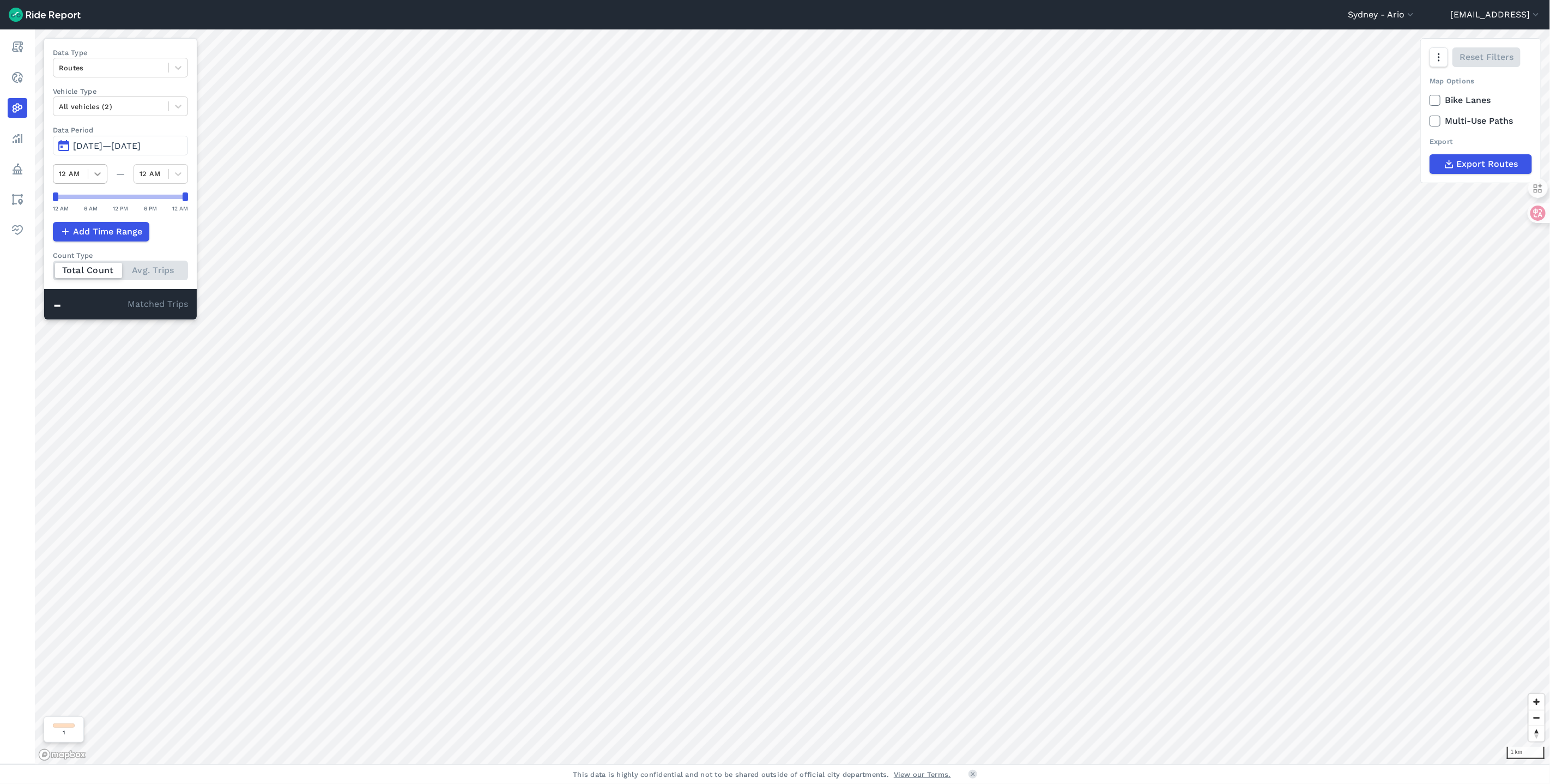
click at [92, 176] on icon at bounding box center [97, 173] width 11 height 11
click at [86, 196] on div "1 AM" at bounding box center [80, 199] width 54 height 19
click at [157, 173] on div at bounding box center [151, 173] width 23 height 13
click at [152, 217] on div "2 AM" at bounding box center [161, 218] width 54 height 19
click at [110, 147] on span "[DATE]—[DATE]" at bounding box center [107, 146] width 68 height 10
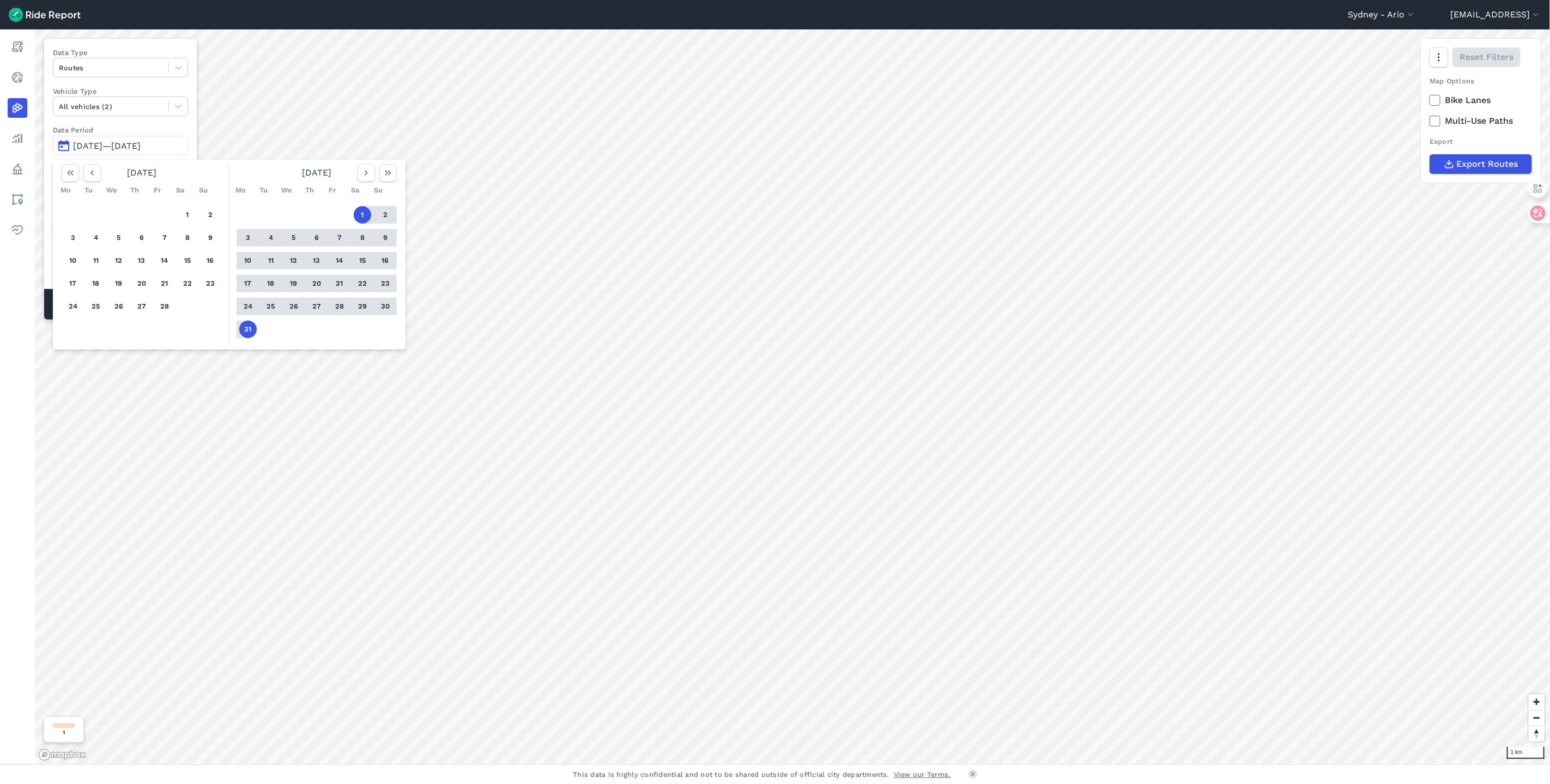
click at [333, 303] on button "28" at bounding box center [339, 306] width 17 height 17
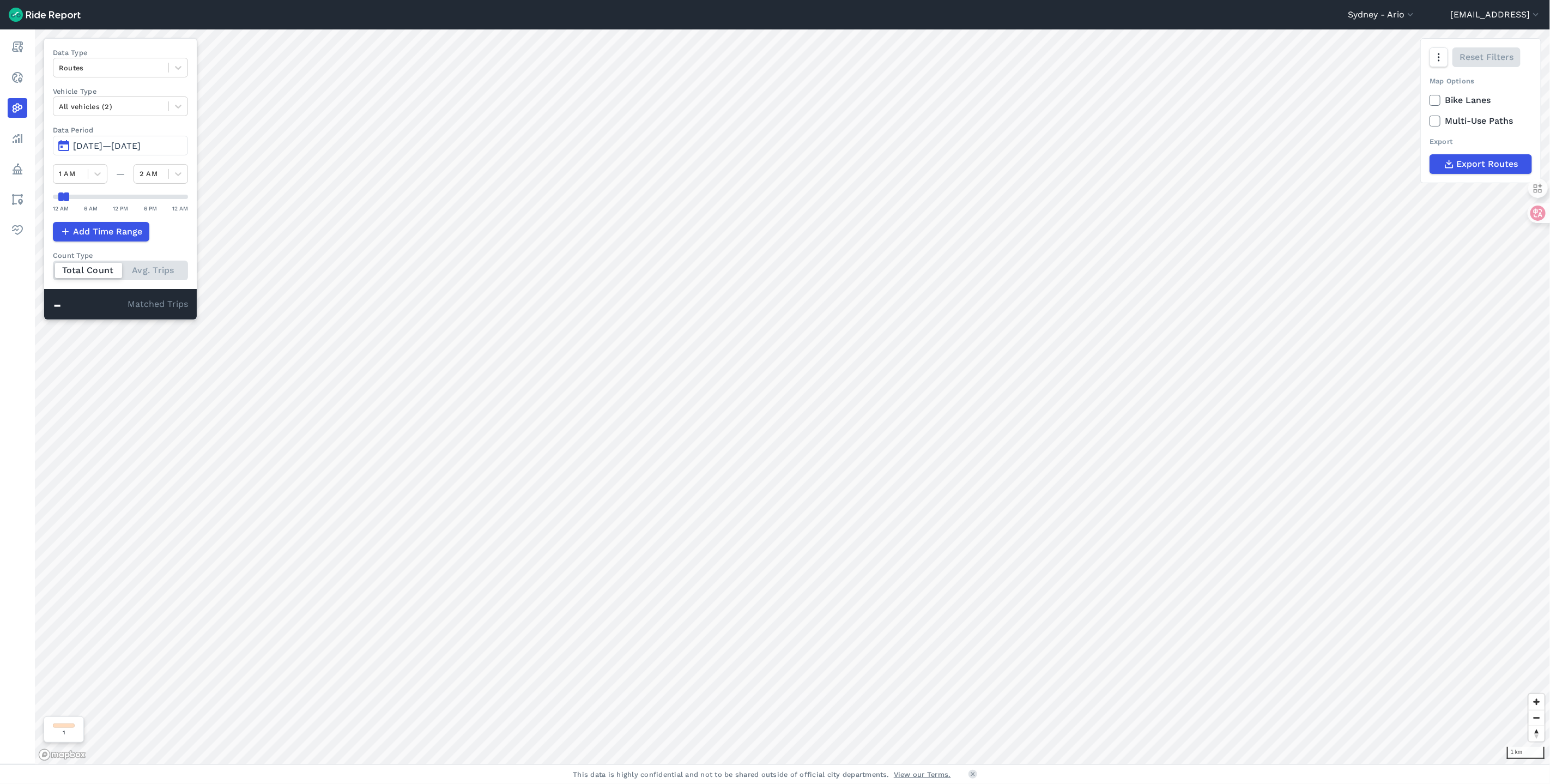
click at [159, 265] on div "Total Count Avg. Trips" at bounding box center [120, 270] width 135 height 20
click at [53, 265] on input "Count Type Total Count Avg. Trips" at bounding box center [53, 263] width 0 height 7
click at [80, 269] on div "Total Count Avg. Trips" at bounding box center [120, 270] width 135 height 20
click at [53, 268] on input "Count Type Total Count Avg. Trips" at bounding box center [53, 263] width 0 height 7
click at [51, 12] on img at bounding box center [45, 15] width 72 height 14
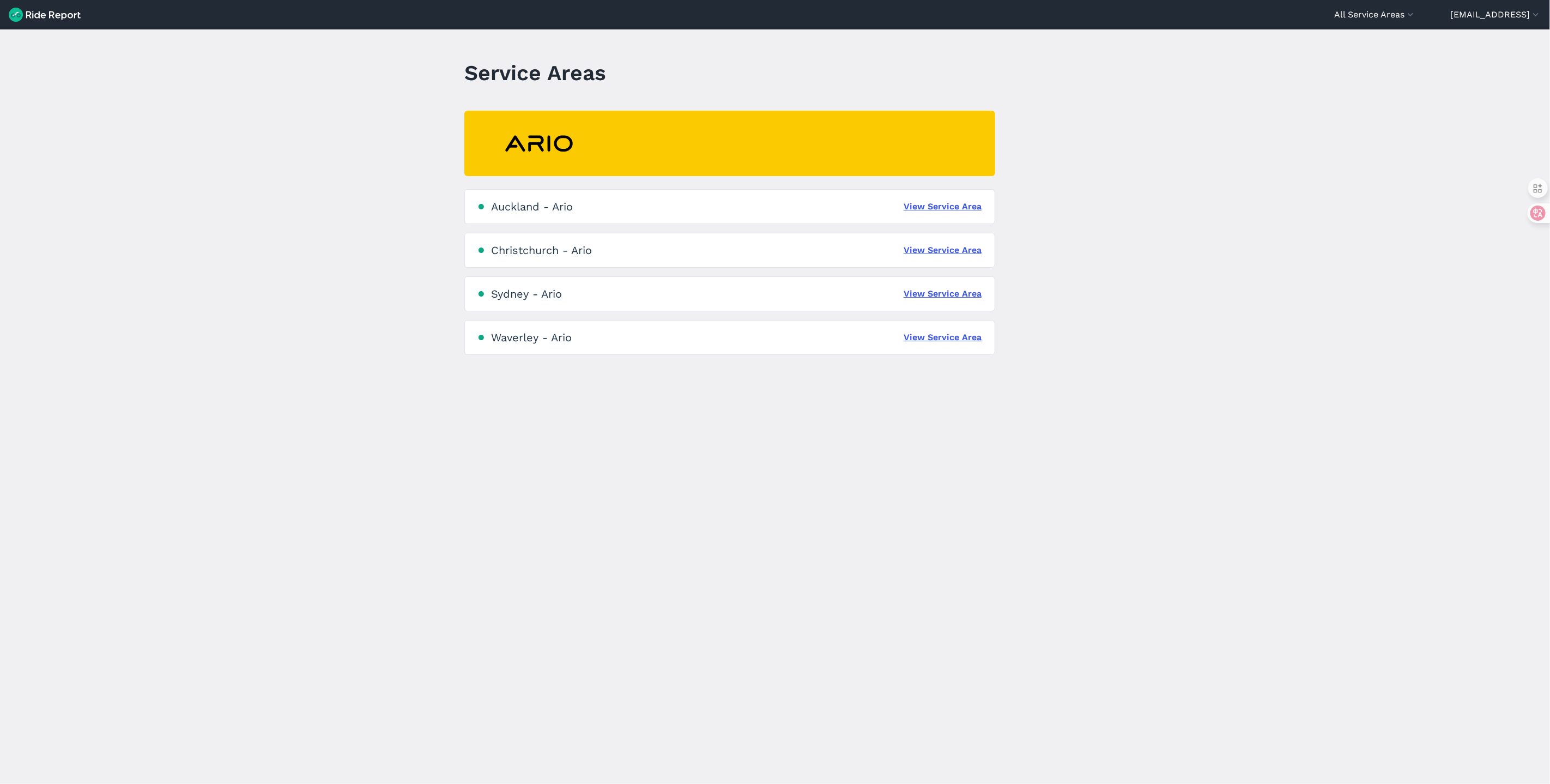
click at [590, 255] on div "Christchurch - Ario" at bounding box center [541, 250] width 101 height 13
click at [912, 250] on link "View Service Area" at bounding box center [943, 250] width 78 height 13
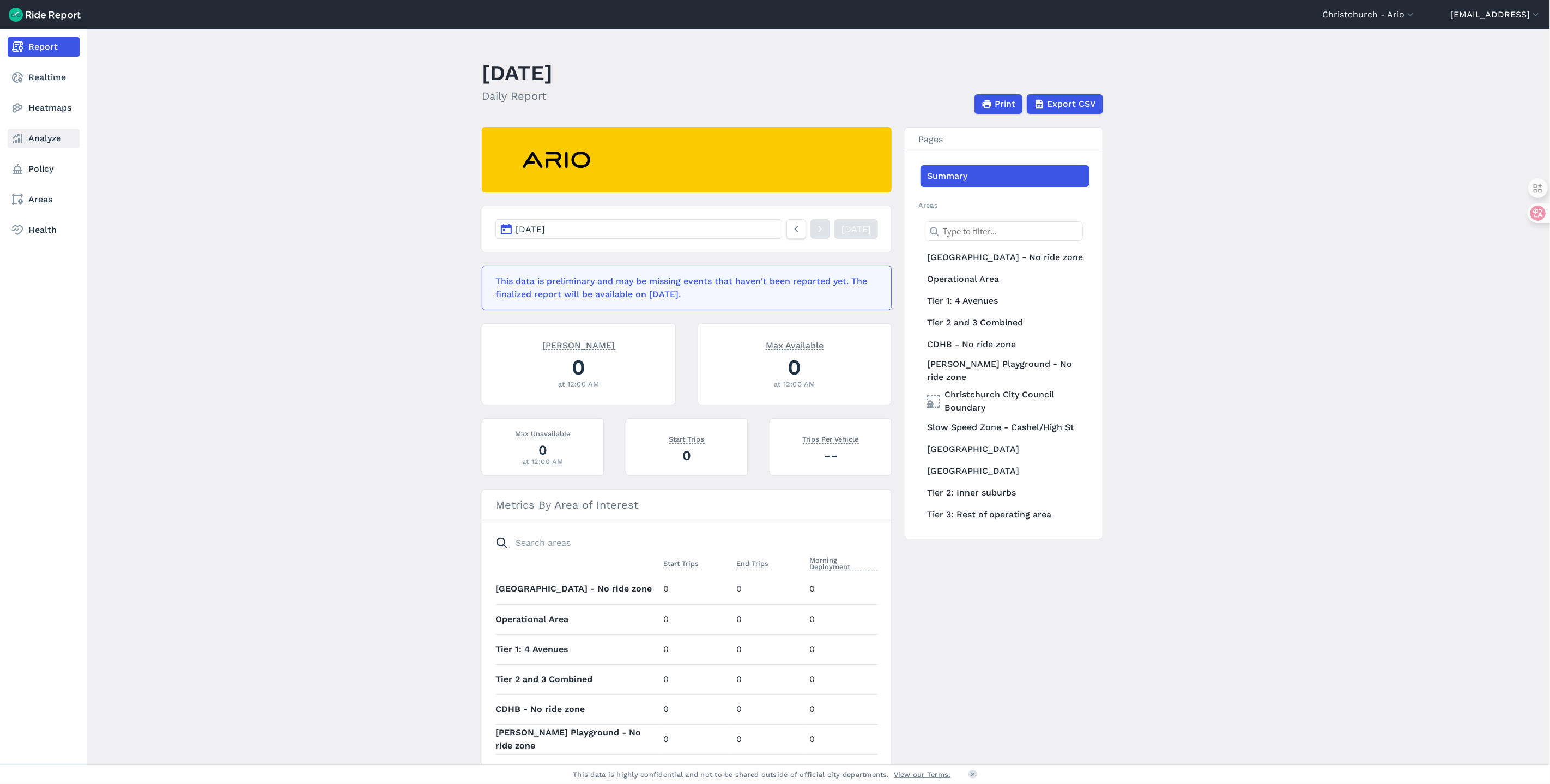
click at [38, 136] on link "Analyze" at bounding box center [44, 139] width 72 height 20
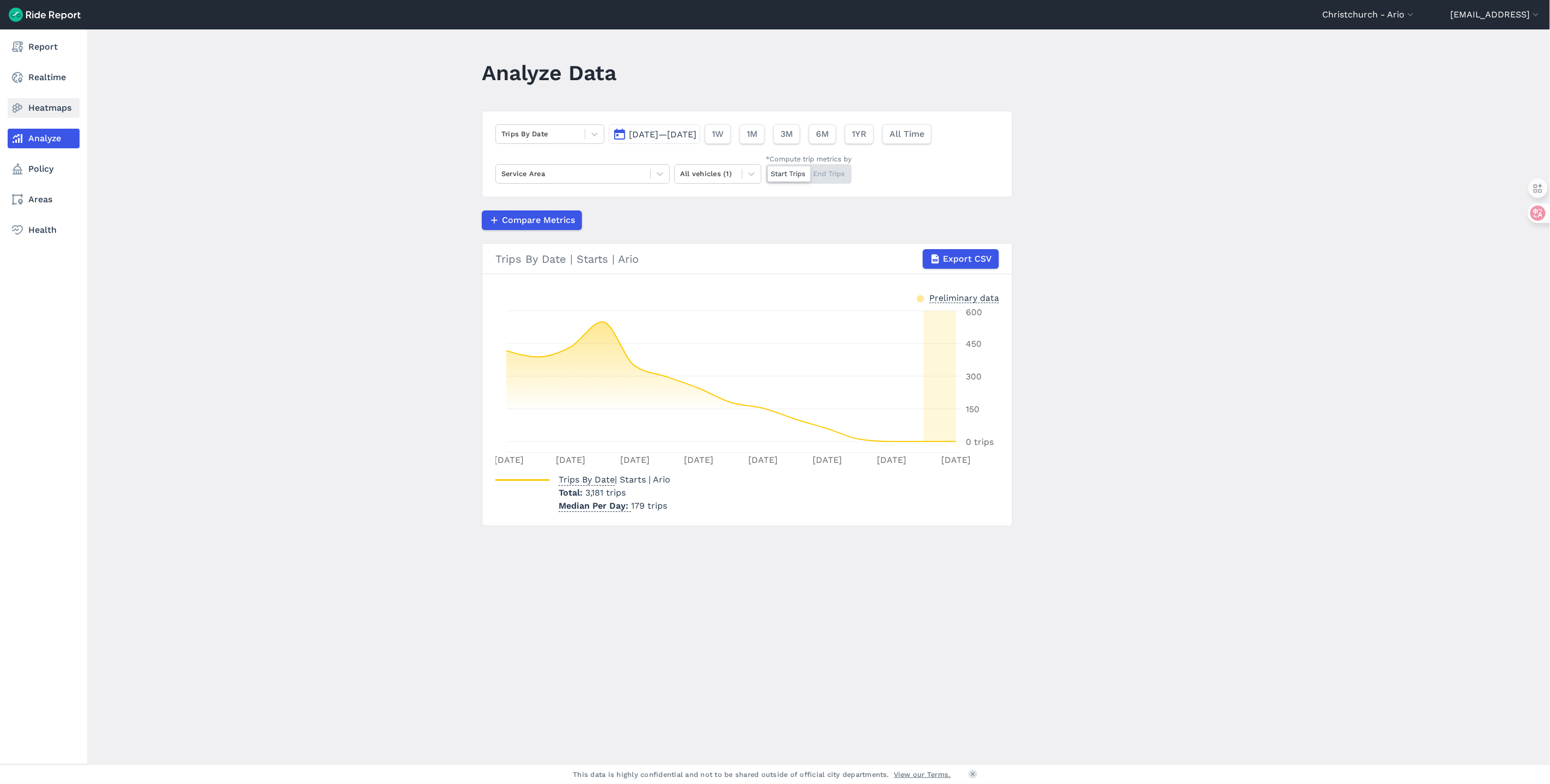
click at [50, 105] on link "Heatmaps" at bounding box center [44, 108] width 72 height 20
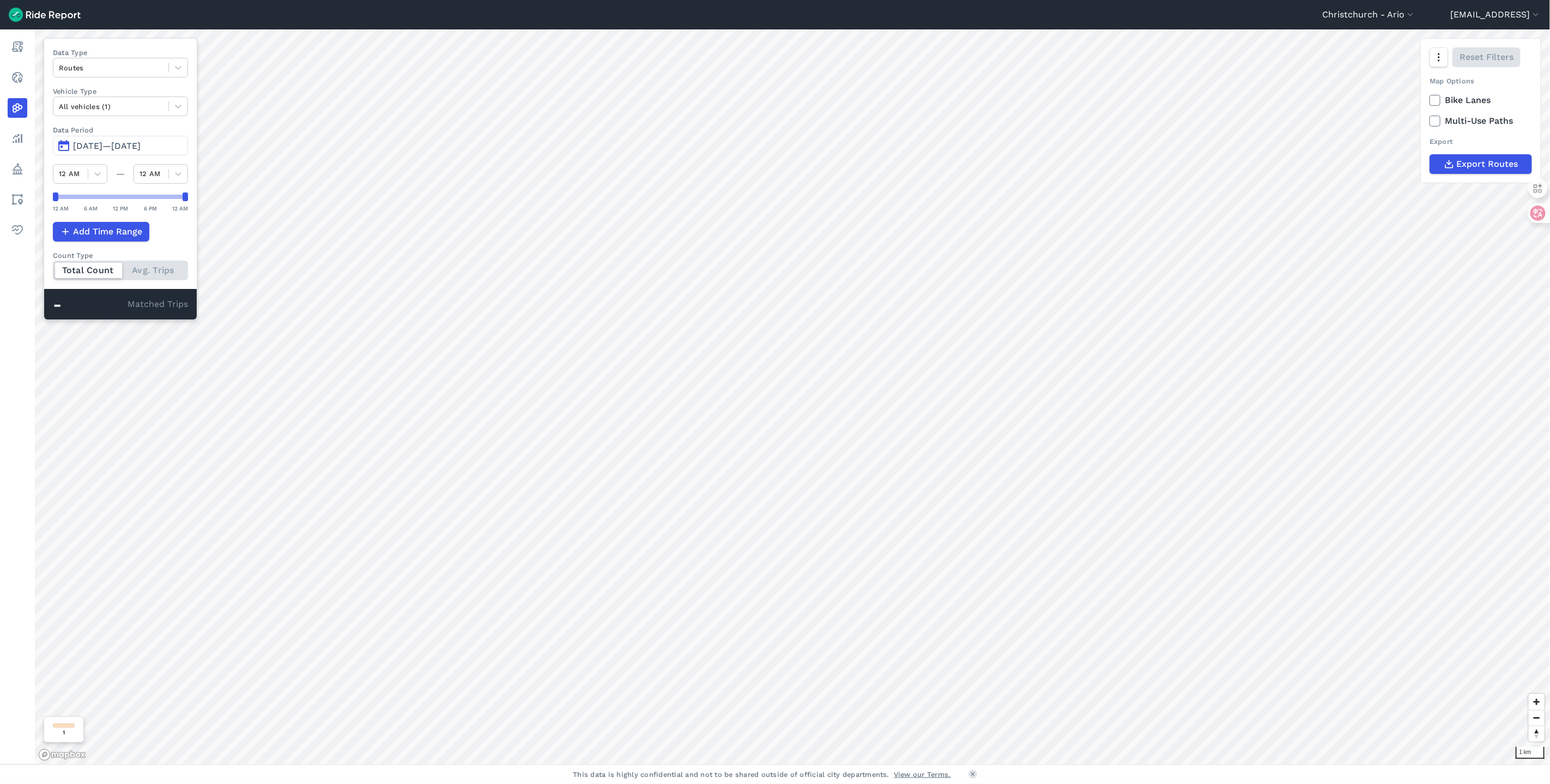
click at [108, 150] on button "[DATE]—[DATE]" at bounding box center [120, 146] width 135 height 20
click at [121, 152] on button "[DATE]—[DATE]" at bounding box center [120, 146] width 135 height 20
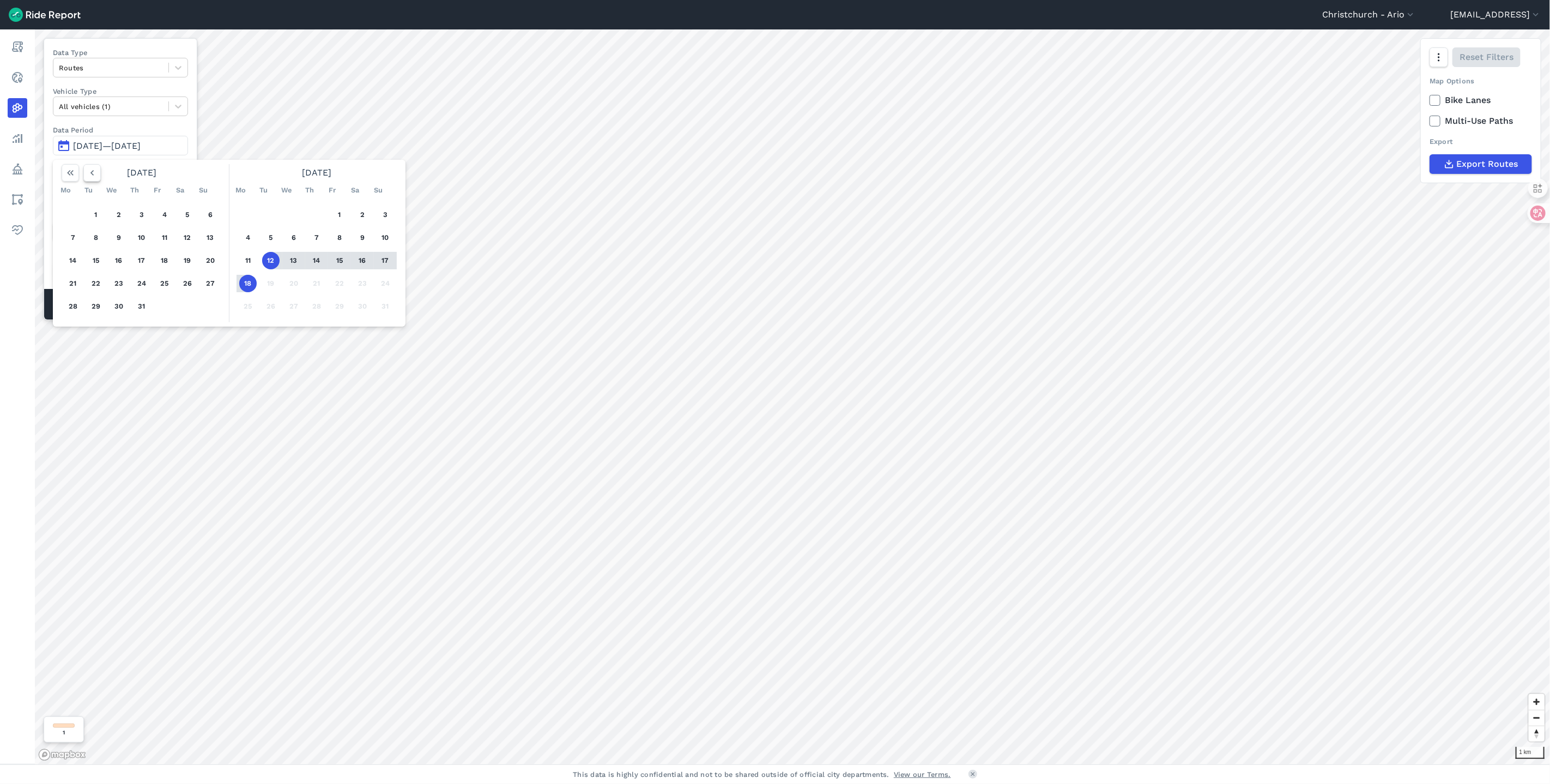
click at [95, 170] on icon "button" at bounding box center [92, 172] width 11 height 11
click at [96, 203] on div "1 2 3 4 5 6 7 8 9 10 11 12 13 14 15 16 17 18 19 20 21 22 23 24 25 26 27 28 29 30" at bounding box center [141, 260] width 169 height 123
click at [96, 208] on button "1" at bounding box center [95, 214] width 17 height 17
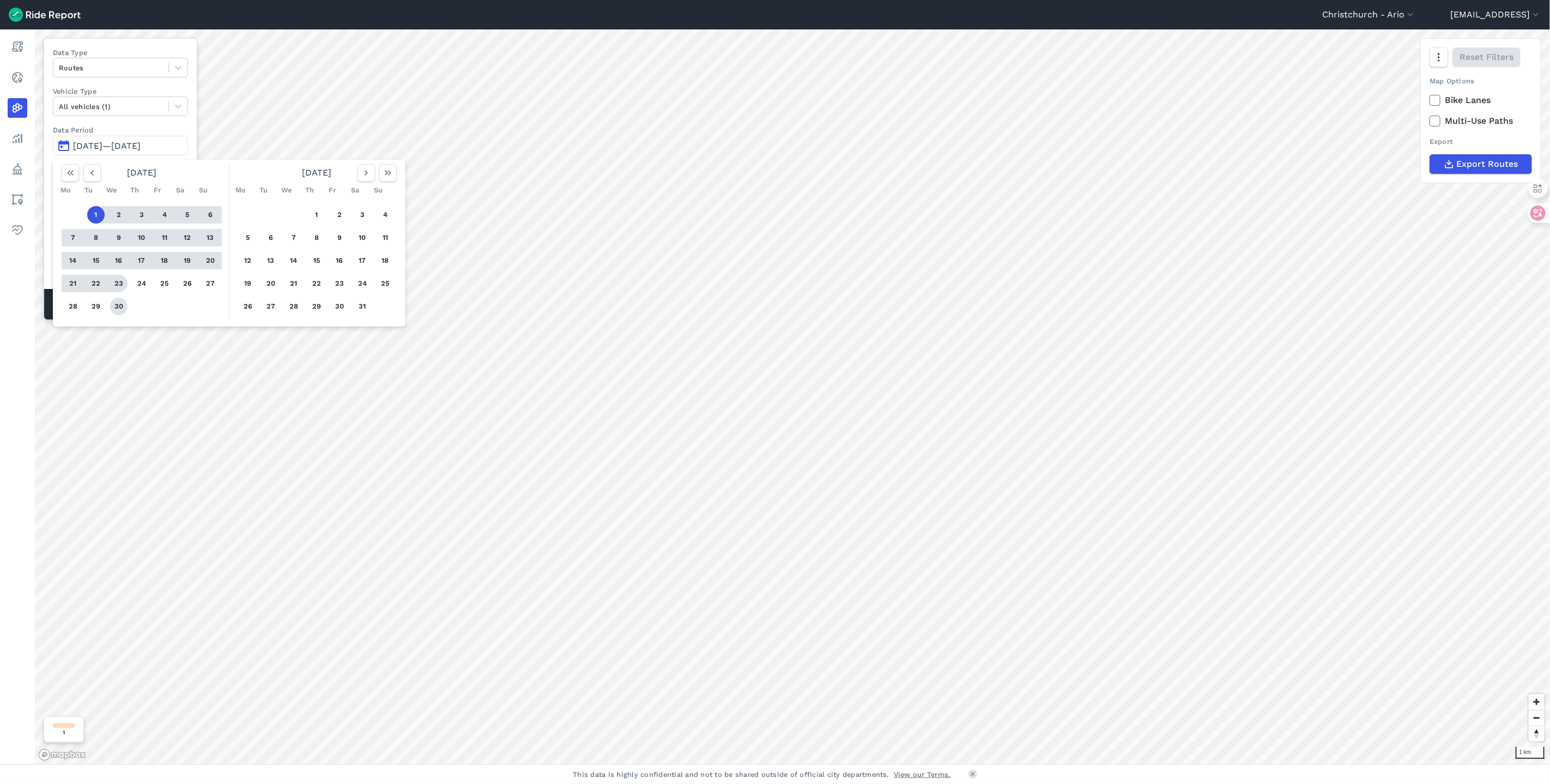
click at [116, 300] on button "30" at bounding box center [118, 306] width 17 height 17
